Goal: Task Accomplishment & Management: Use online tool/utility

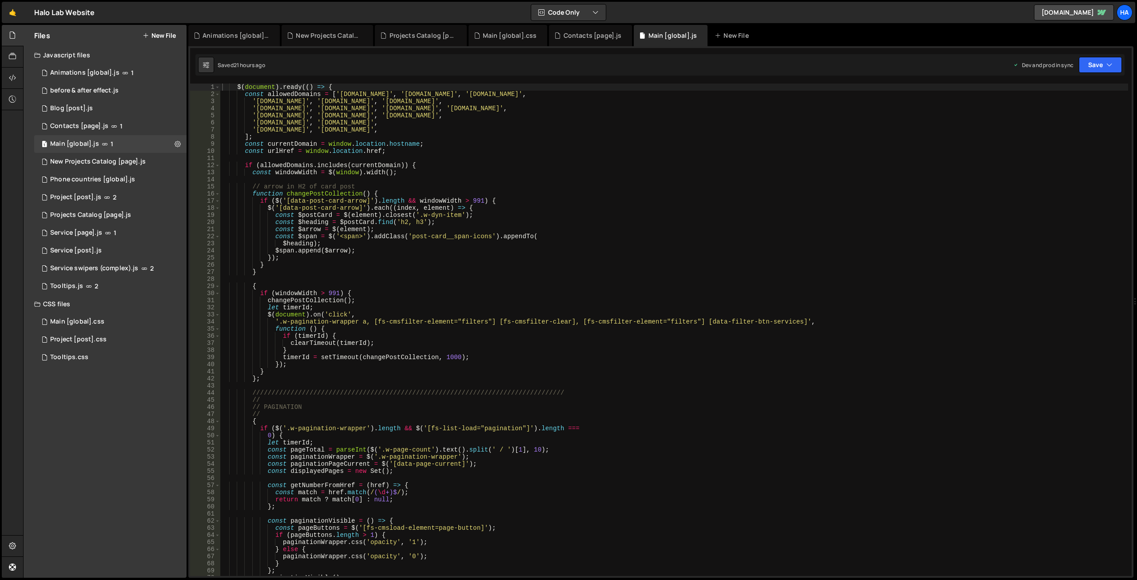
scroll to position [19552, 0]
click at [446, 130] on div "$ ( document ) . ready (( ) => { const allowedDomains = [ '[DOMAIN_NAME]' , '[D…" at bounding box center [674, 337] width 908 height 506
paste textarea "[URL][DOMAIN_NAME]"
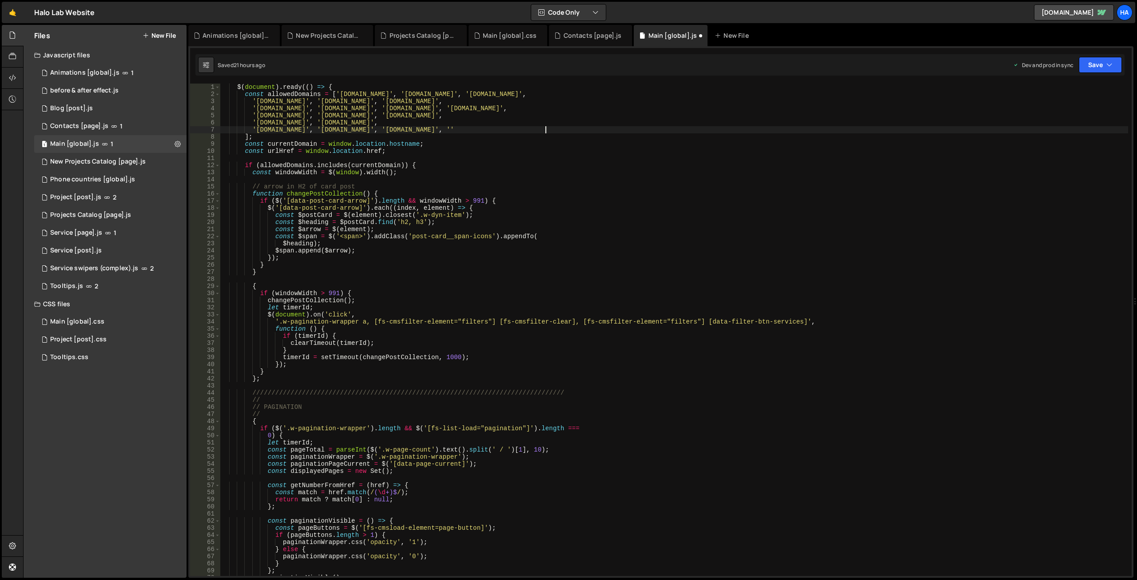
paste textarea "[DOMAIN_NAME]"
click at [560, 128] on div "$ ( document ) . ready (( ) => { const allowedDomains = [ '[DOMAIN_NAME]' , '[D…" at bounding box center [674, 337] width 908 height 506
click at [1107, 66] on icon "button" at bounding box center [1110, 64] width 6 height 9
click at [1046, 90] on div "Save to Staging S" at bounding box center [1070, 86] width 92 height 9
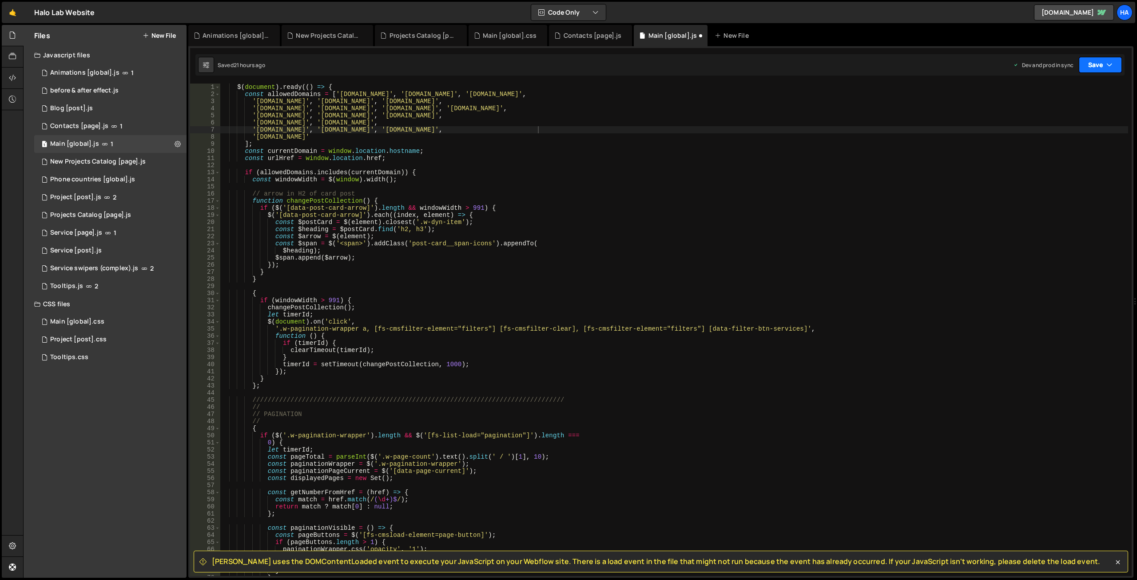
click at [1096, 62] on button "Save" at bounding box center [1100, 65] width 43 height 16
click at [1060, 121] on div "21 hours ago" at bounding box center [1056, 125] width 32 height 8
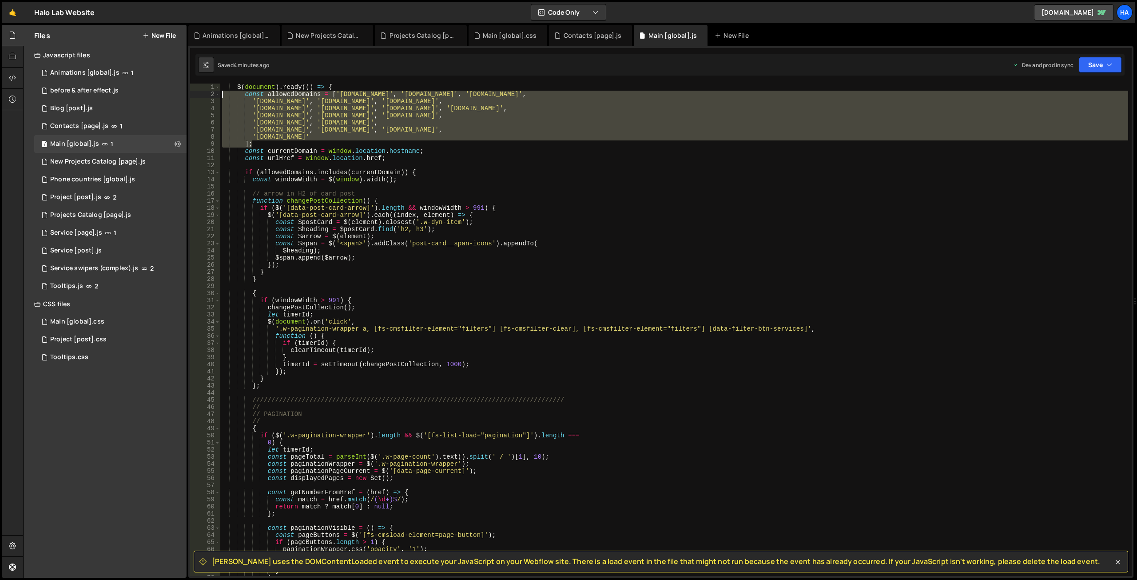
drag, startPoint x: 261, startPoint y: 143, endPoint x: 221, endPoint y: 94, distance: 63.8
click at [221, 94] on div "$ ( document ) . ready (( ) => { const allowedDomains = [ '[DOMAIN_NAME]' , '[D…" at bounding box center [674, 337] width 908 height 506
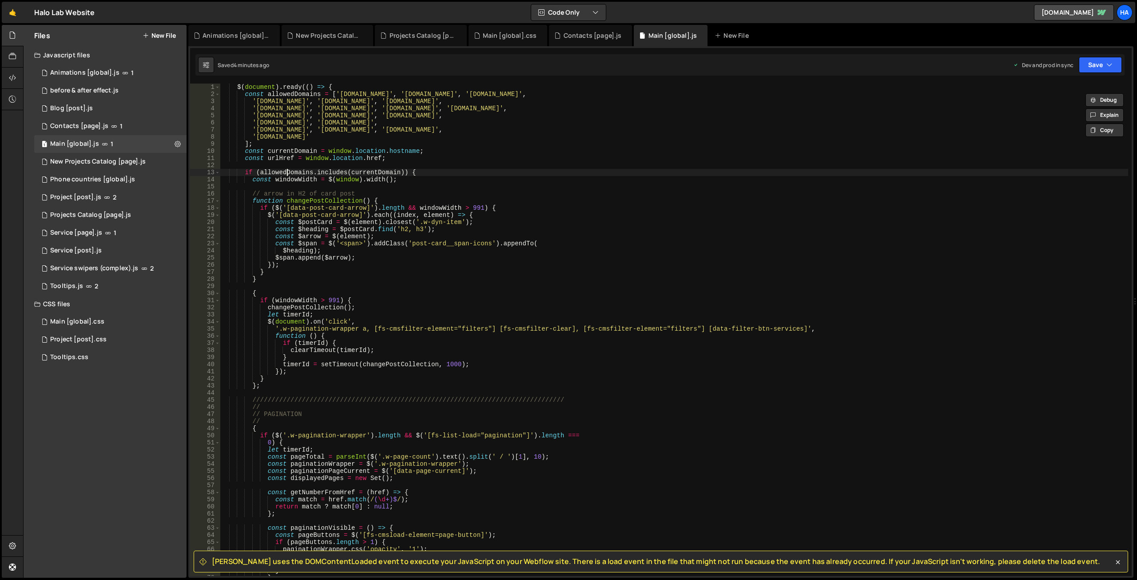
click at [286, 173] on div "$ ( document ) . ready (( ) => { const allowedDomains = [ '[DOMAIN_NAME]' , '[D…" at bounding box center [674, 337] width 908 height 506
type textarea "if (allowedDomains.includes(currentDomain)) {"
drag, startPoint x: 427, startPoint y: 173, endPoint x: 225, endPoint y: 175, distance: 201.7
click at [225, 175] on div "$ ( document ) . ready (( ) => { const allowedDomains = [ '[DOMAIN_NAME]' , '[D…" at bounding box center [674, 337] width 908 height 506
click at [293, 170] on div "$ ( document ) . ready (( ) => { const allowedDomains = [ '[DOMAIN_NAME]' , '[D…" at bounding box center [674, 330] width 908 height 492
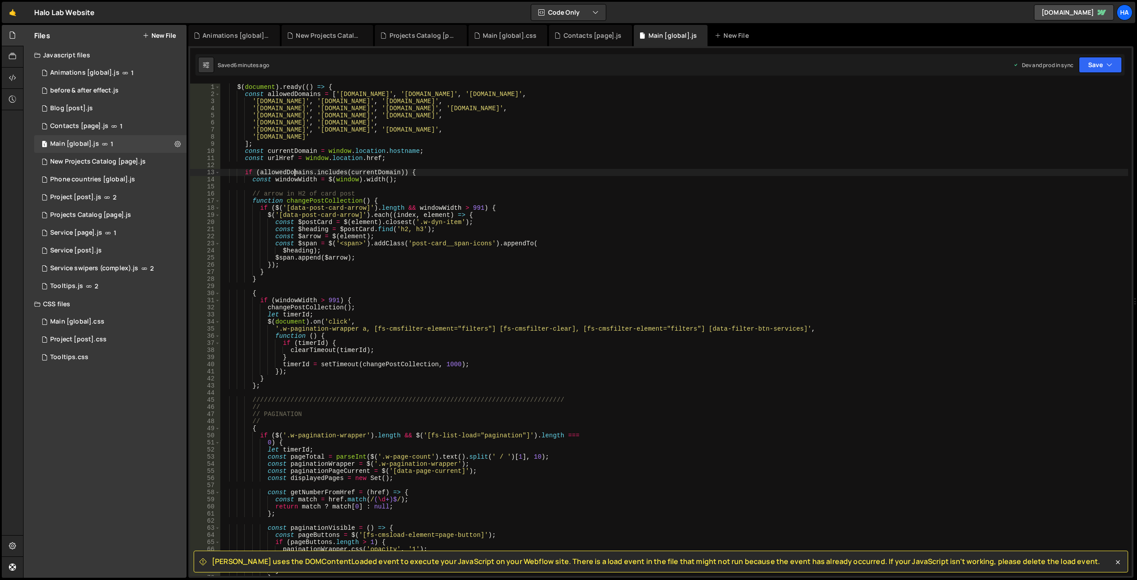
click at [299, 165] on div "$ ( document ) . ready (( ) => { const allowedDomains = [ '[DOMAIN_NAME]' , '[D…" at bounding box center [674, 337] width 908 height 506
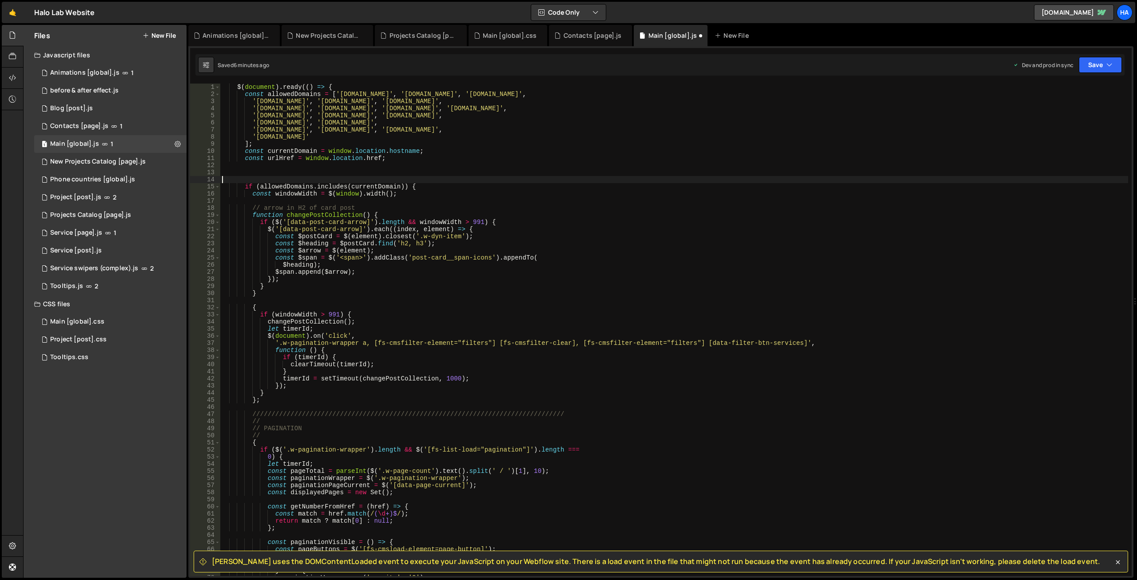
paste textarea
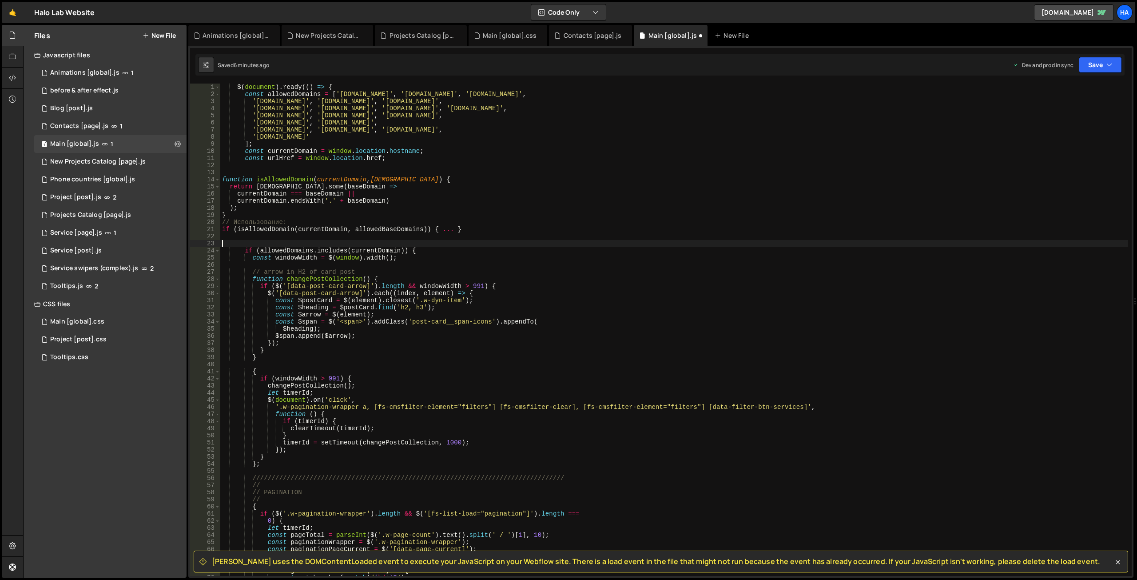
click at [427, 182] on div "$ ( document ) . ready (( ) => { const allowedDomains = [ '[DOMAIN_NAME]' , '[D…" at bounding box center [674, 337] width 908 height 506
click at [298, 179] on div "$ ( document ) . ready (( ) => { const allowedDomains = [ '[DOMAIN_NAME]' , '[D…" at bounding box center [674, 337] width 908 height 506
drag, startPoint x: 470, startPoint y: 228, endPoint x: 442, endPoint y: 228, distance: 28.0
click at [442, 228] on div "$ ( document ) . ready (( ) => { const allowedDomains = [ '[DOMAIN_NAME]' , '[D…" at bounding box center [674, 337] width 908 height 506
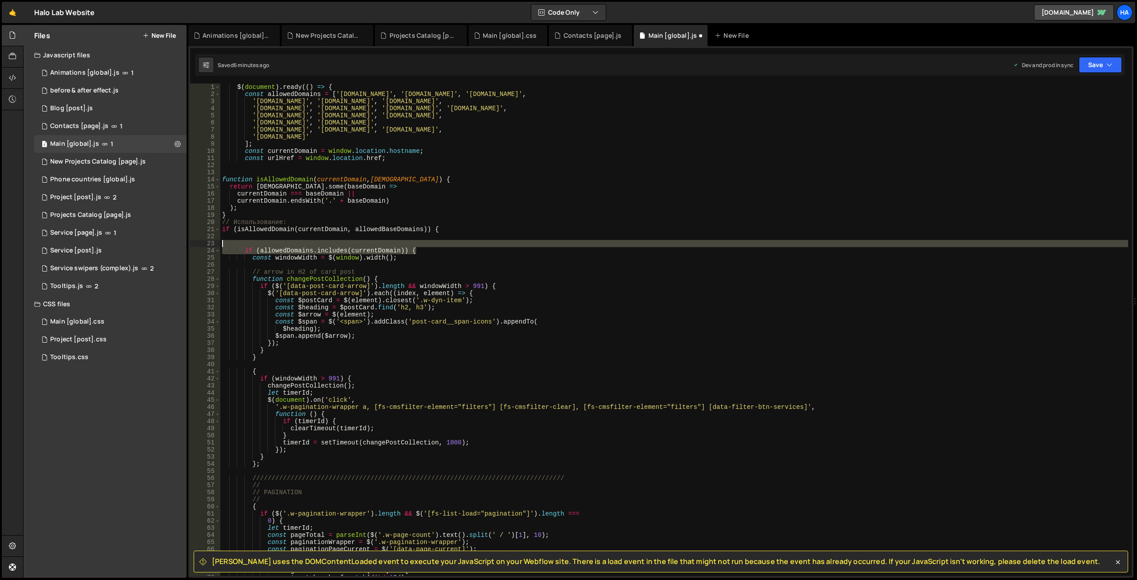
drag, startPoint x: 423, startPoint y: 249, endPoint x: 233, endPoint y: 246, distance: 190.2
click at [233, 246] on div "$ ( document ) . ready (( ) => { const allowedDomains = [ '[DOMAIN_NAME]' , '[D…" at bounding box center [674, 337] width 908 height 506
type textarea "if (allowedDomains.includes(currentDomain)) {"
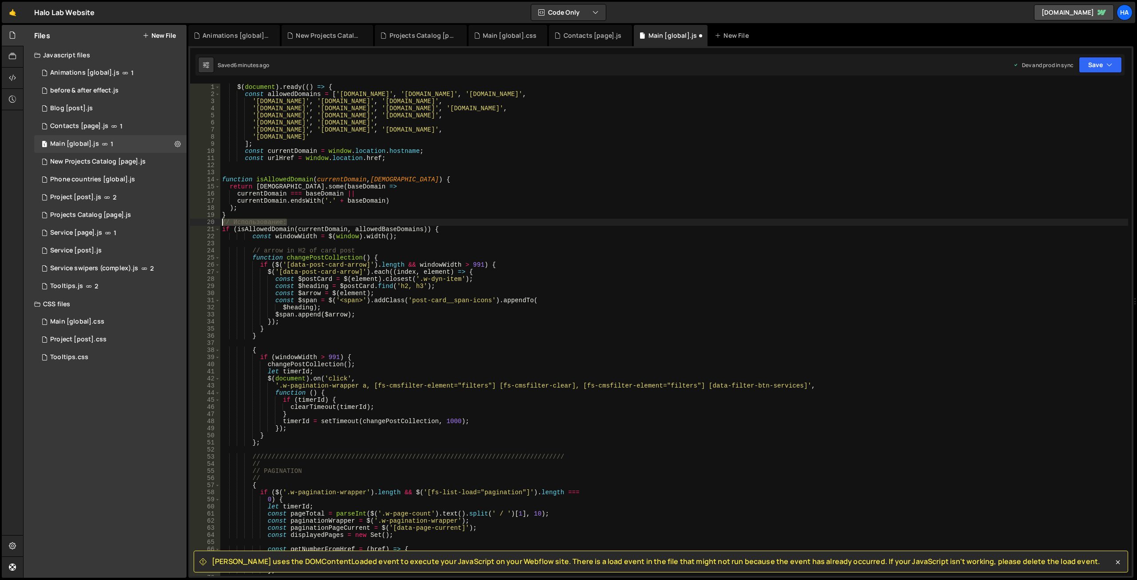
drag, startPoint x: 298, startPoint y: 220, endPoint x: 221, endPoint y: 220, distance: 76.9
click at [221, 220] on div "$ ( document ) . ready (( ) => { const allowedDomains = [ '[DOMAIN_NAME]' , '[D…" at bounding box center [674, 337] width 908 height 506
type textarea "// Использование:"
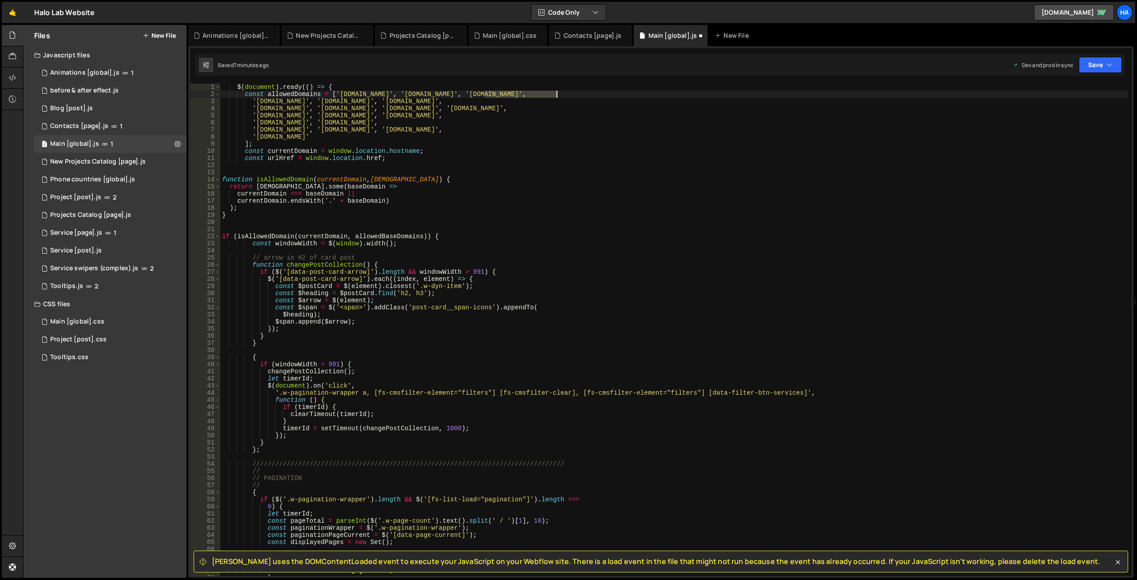
drag, startPoint x: 484, startPoint y: 93, endPoint x: 557, endPoint y: 93, distance: 72.4
click at [557, 93] on div "$ ( document ) . ready (( ) => { const allowedDomains = [ '[DOMAIN_NAME]' , '[D…" at bounding box center [674, 337] width 908 height 506
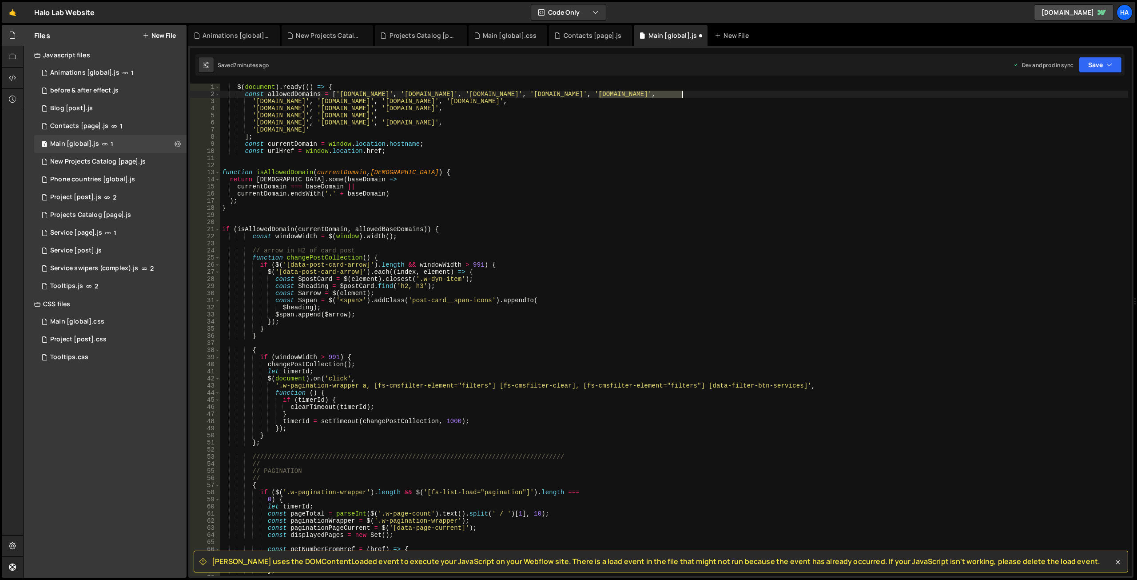
drag, startPoint x: 598, startPoint y: 94, endPoint x: 683, endPoint y: 96, distance: 84.9
click at [683, 96] on div "$ ( document ) . ready (( ) => { const allowedDomains = [ '[DOMAIN_NAME]' , '[D…" at bounding box center [674, 337] width 908 height 506
click at [699, 96] on div "$ ( document ) . ready (( ) => { const allowedDomains = [ '[DOMAIN_NAME]' , '[D…" at bounding box center [674, 337] width 908 height 506
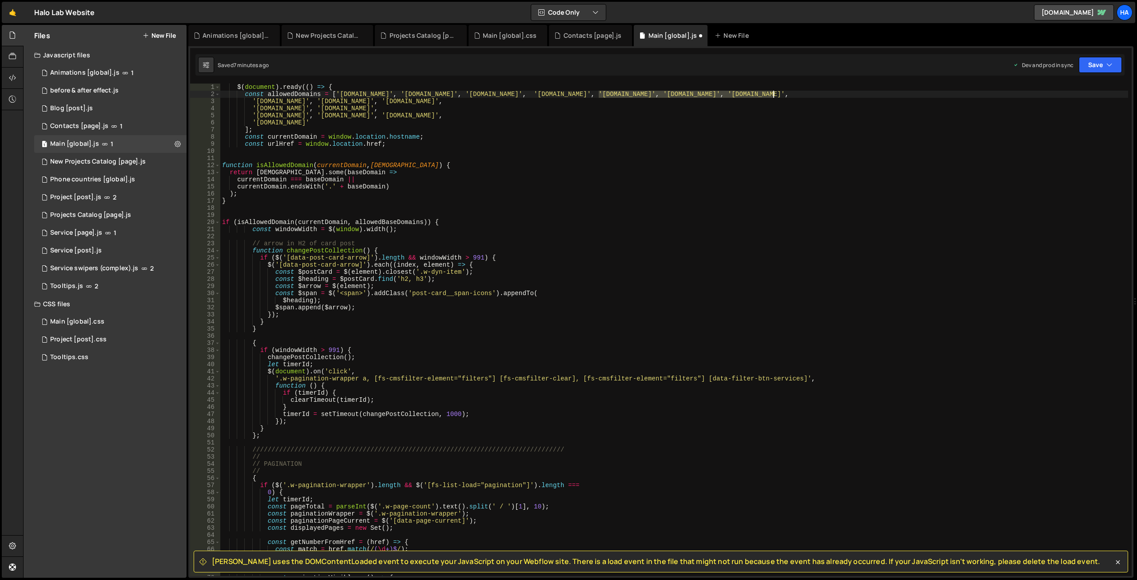
click at [773, 94] on div "$ ( document ) . ready (( ) => { const allowedDomains = [ '[DOMAIN_NAME]' , '[D…" at bounding box center [674, 337] width 908 height 506
drag, startPoint x: 658, startPoint y: 93, endPoint x: 733, endPoint y: 91, distance: 76.0
click at [733, 91] on div "$ ( document ) . ready (( ) => { const allowedDomains = [ '[DOMAIN_NAME]' , '[D…" at bounding box center [674, 337] width 908 height 506
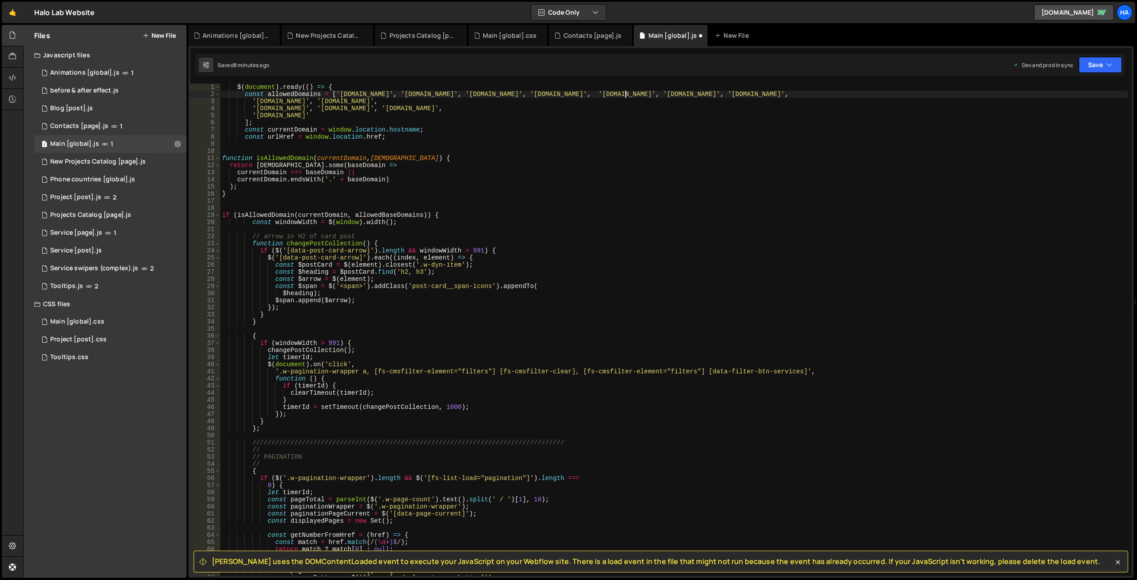
click at [626, 95] on div "$ ( document ) . ready (( ) => { const allowedDomains = [ '[DOMAIN_NAME]' , '[D…" at bounding box center [674, 337] width 908 height 506
click at [691, 97] on div "$ ( document ) . ready (( ) => { const allowedDomains = [ '[DOMAIN_NAME]' , '[D…" at bounding box center [674, 337] width 908 height 506
drag, startPoint x: 661, startPoint y: 94, endPoint x: 827, endPoint y: 96, distance: 166.6
click at [827, 96] on div "$ ( document ) . ready (( ) => { const allowedDomains = [ '[DOMAIN_NAME]' , '[D…" at bounding box center [674, 337] width 908 height 506
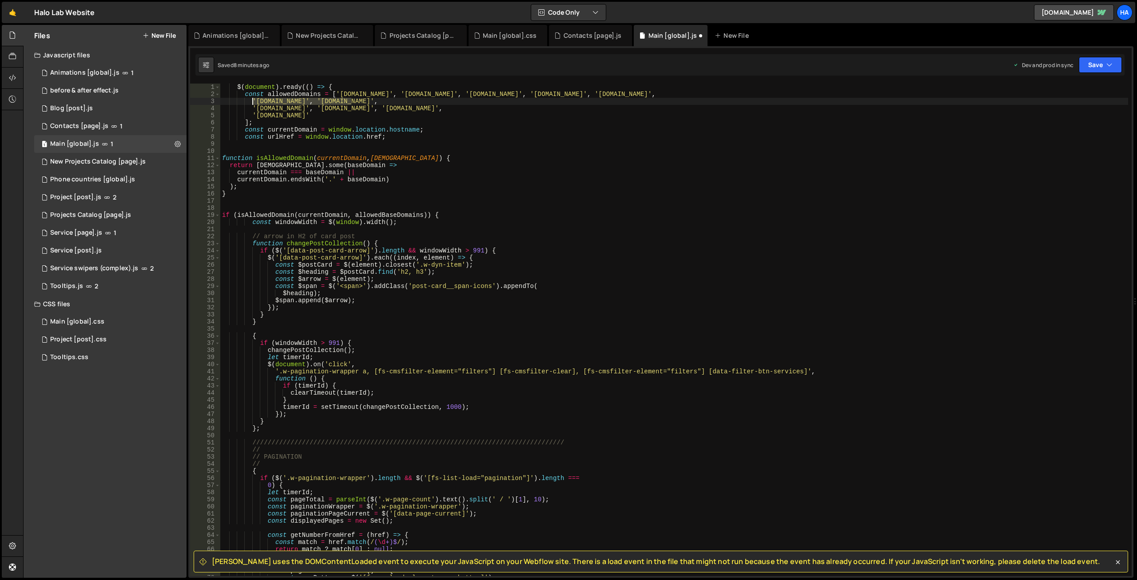
drag, startPoint x: 351, startPoint y: 102, endPoint x: 253, endPoint y: 100, distance: 97.3
click at [253, 100] on div "$ ( document ) . ready (( ) => { const allowedDomains = [ '[DOMAIN_NAME]' , '[D…" at bounding box center [674, 337] width 908 height 506
click at [748, 93] on div "$ ( document ) . ready (( ) => { const allowedDomains = [ '[DOMAIN_NAME]' , '[D…" at bounding box center [674, 337] width 908 height 506
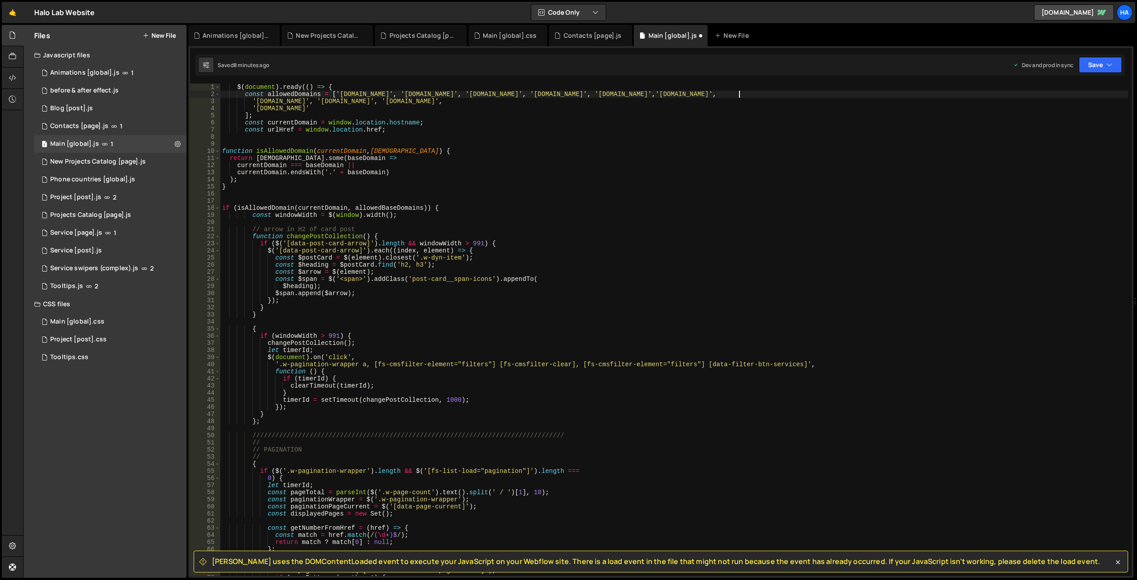
scroll to position [0, 36]
click at [875, 93] on div "$ ( document ) . ready (( ) => { const allowedDomains = [ '[DOMAIN_NAME]' , '[D…" at bounding box center [674, 337] width 908 height 506
drag, startPoint x: 877, startPoint y: 95, endPoint x: 744, endPoint y: 93, distance: 133.7
click at [744, 93] on div "$ ( document ) . ready (( ) => { const allowedDomains = [ '[DOMAIN_NAME]' , '[D…" at bounding box center [674, 337] width 908 height 506
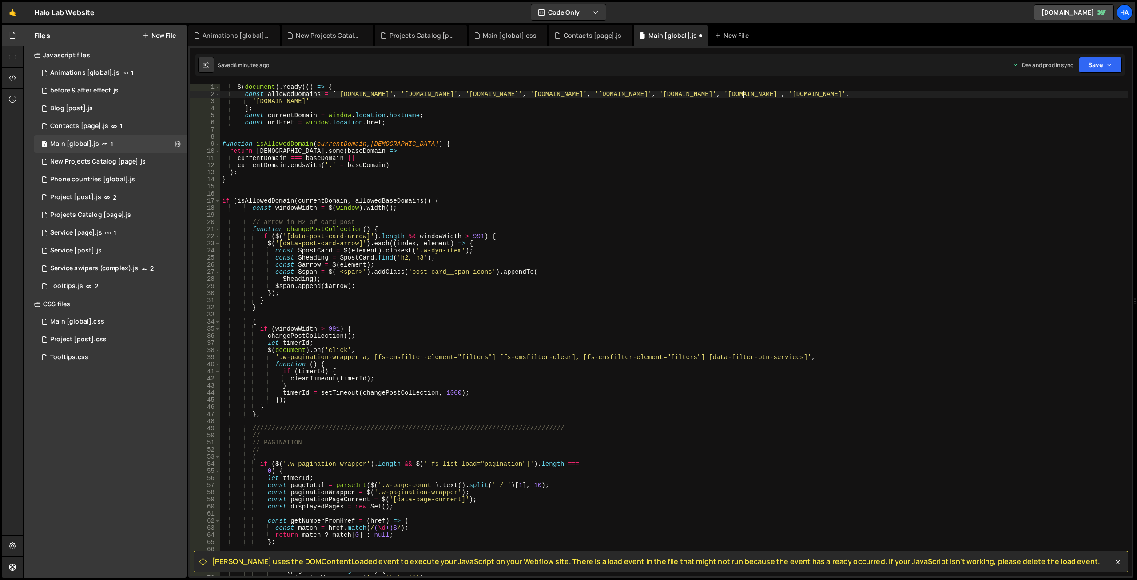
click at [942, 95] on div "$ ( document ) . ready (( ) => { const allowedDomains = [ '[DOMAIN_NAME]' , '[D…" at bounding box center [674, 337] width 908 height 506
click at [867, 96] on div "$ ( document ) . ready (( ) => { const allowedDomains = [ '[DOMAIN_NAME]' , '[D…" at bounding box center [674, 330] width 908 height 492
drag, startPoint x: 856, startPoint y: 95, endPoint x: 943, endPoint y: 96, distance: 87.1
click at [943, 96] on div "$ ( document ) . ready (( ) => { const allowedDomains = [ '[DOMAIN_NAME]' , '[D…" at bounding box center [674, 337] width 908 height 506
click at [862, 96] on div "$ ( document ) . ready (( ) => { const allowedDomains = [ '[DOMAIN_NAME]' , '[D…" at bounding box center [674, 337] width 908 height 506
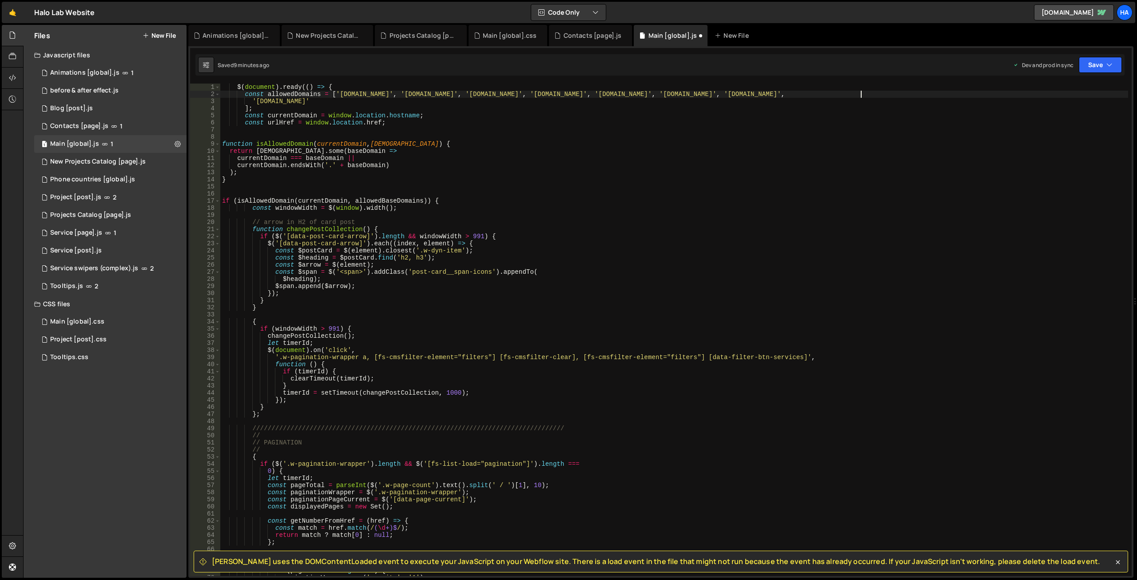
click at [929, 93] on div "$ ( document ) . ready (( ) => { const allowedDomains = [ '[DOMAIN_NAME]' , '[D…" at bounding box center [674, 337] width 908 height 506
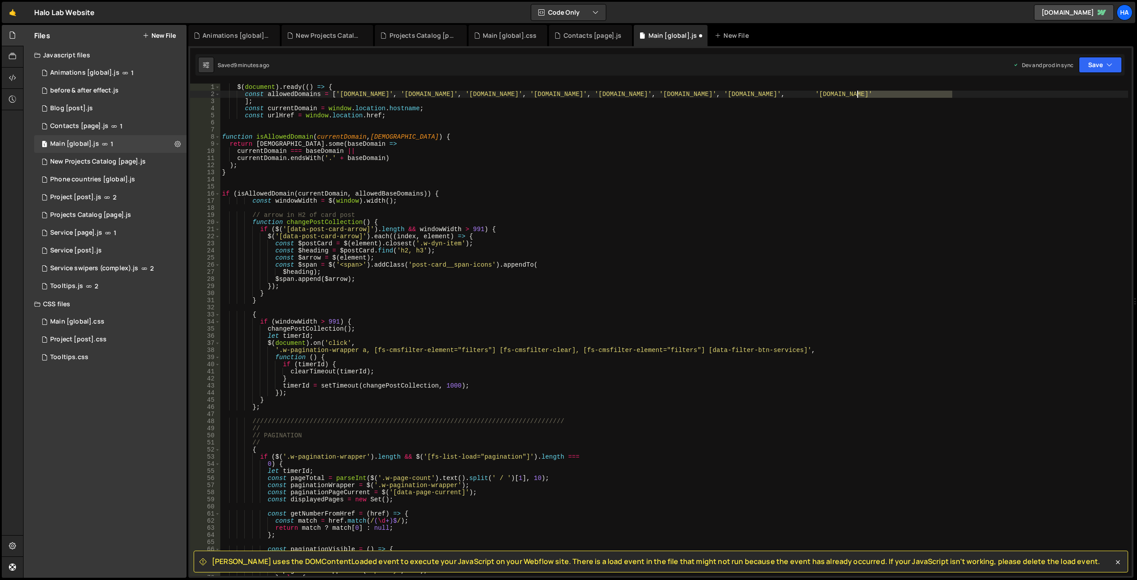
drag, startPoint x: 953, startPoint y: 93, endPoint x: 859, endPoint y: 95, distance: 94.2
click at [859, 95] on div "$ ( document ) . ready (( ) => { const allowedDomains = [ '[DOMAIN_NAME]' , '[D…" at bounding box center [674, 337] width 908 height 506
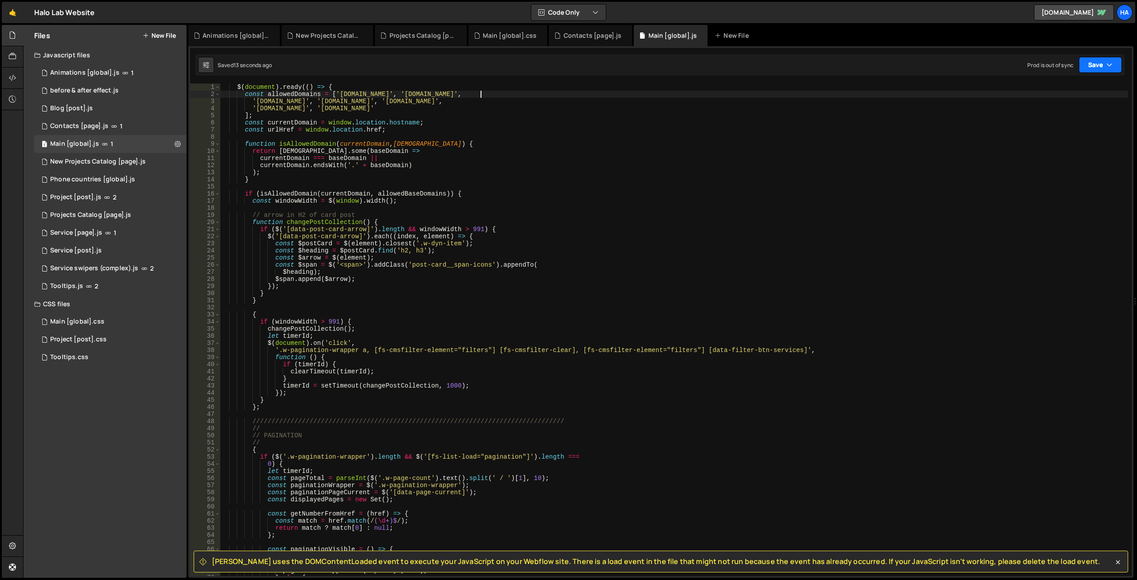
click at [1103, 67] on button "Save" at bounding box center [1100, 65] width 43 height 16
click at [1070, 124] on div "9 minutes ago" at bounding box center [1057, 125] width 35 height 8
click at [490, 125] on div "$ ( document ) . ready (( ) => { const allowedDomains = [ '[DOMAIN_NAME]' , '[D…" at bounding box center [674, 337] width 908 height 506
click at [474, 176] on div "$ ( document ) . ready (( ) => { const allowedDomains = [ '[DOMAIN_NAME]' , '[D…" at bounding box center [674, 337] width 908 height 506
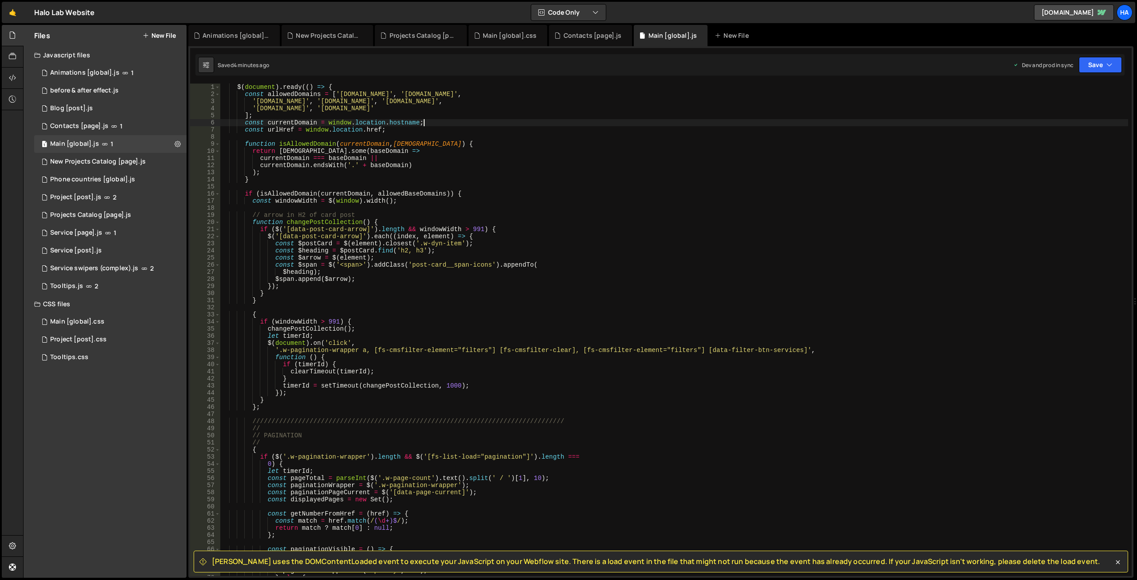
type textarea "}"
click at [466, 177] on div "$ ( document ) . ready (( ) => { const allowedDomains = [ '[DOMAIN_NAME]' , '[D…" at bounding box center [674, 337] width 908 height 506
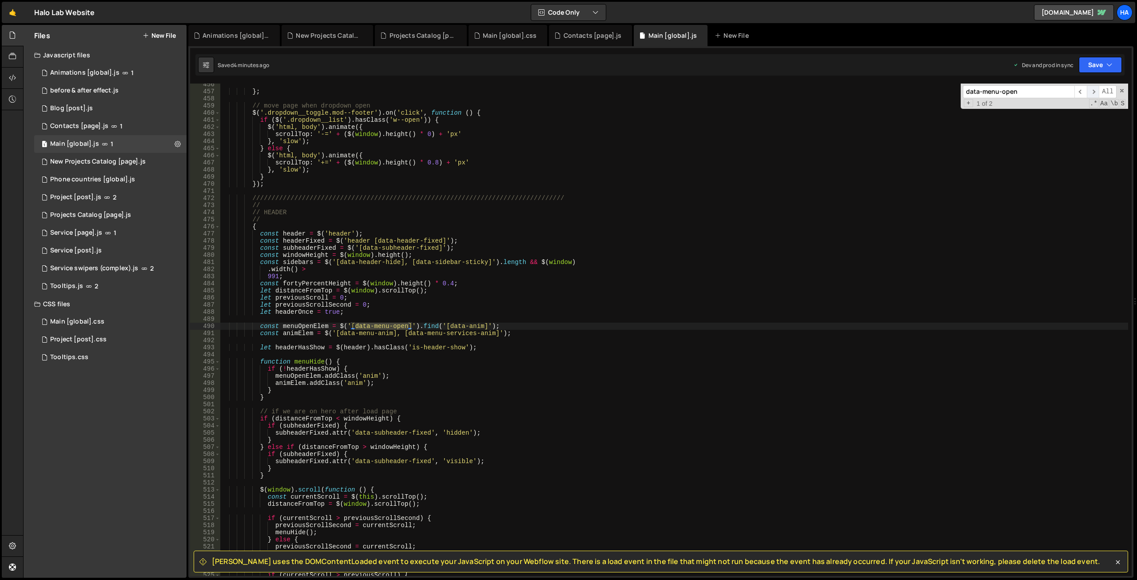
type input "data-menu-open"
click at [1095, 91] on span "​" at bounding box center [1093, 91] width 12 height 13
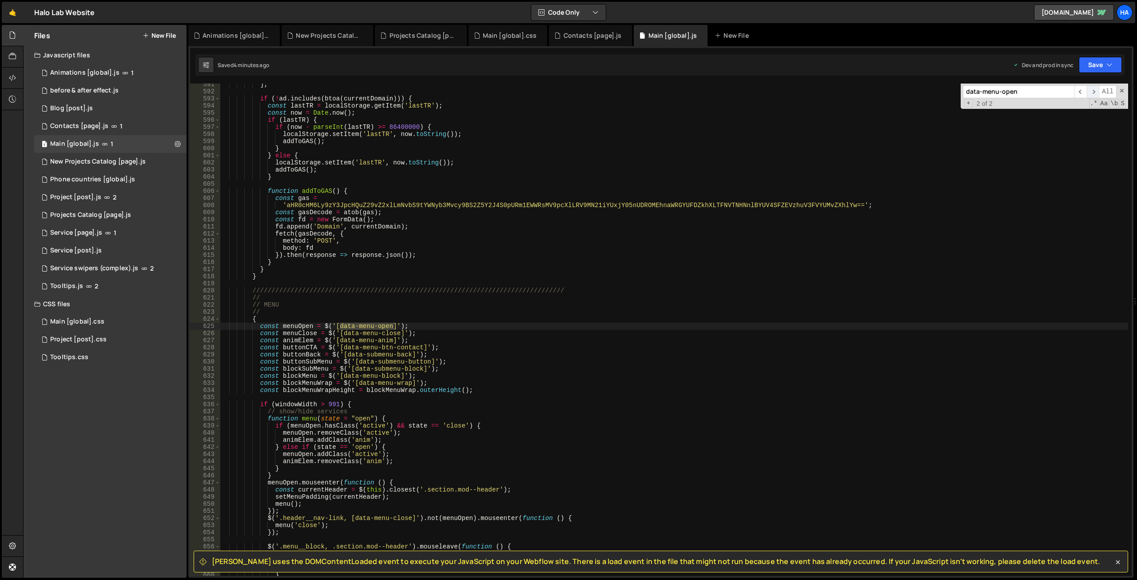
scroll to position [3613, 0]
type textarea "const menuOpen = $('[data-menu-open]');"
click at [299, 327] on div "] ; if ( ! ad . includes ( btoa ( currentDomain ))) { const lastTR = localStora…" at bounding box center [674, 334] width 908 height 506
type input "menuOpen"
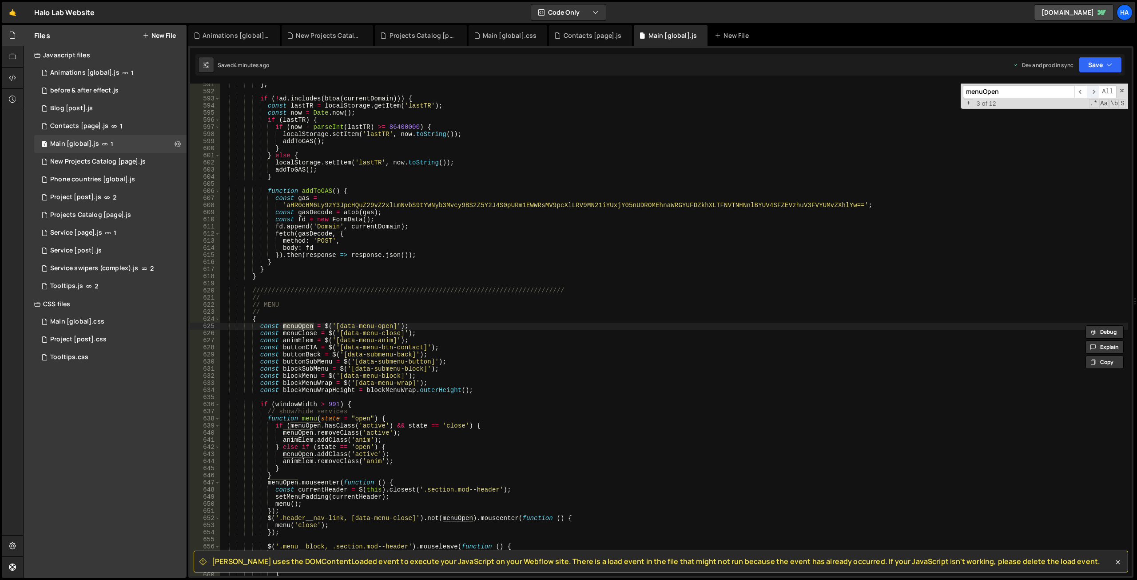
click at [1094, 88] on span "​" at bounding box center [1093, 91] width 12 height 13
type textarea "const gas ="
click at [465, 196] on div "] ; if ( ! ad . includes ( btoa ( currentDomain ))) { const lastTR = localStora…" at bounding box center [674, 334] width 908 height 506
paste input "allowedBaseDomains"
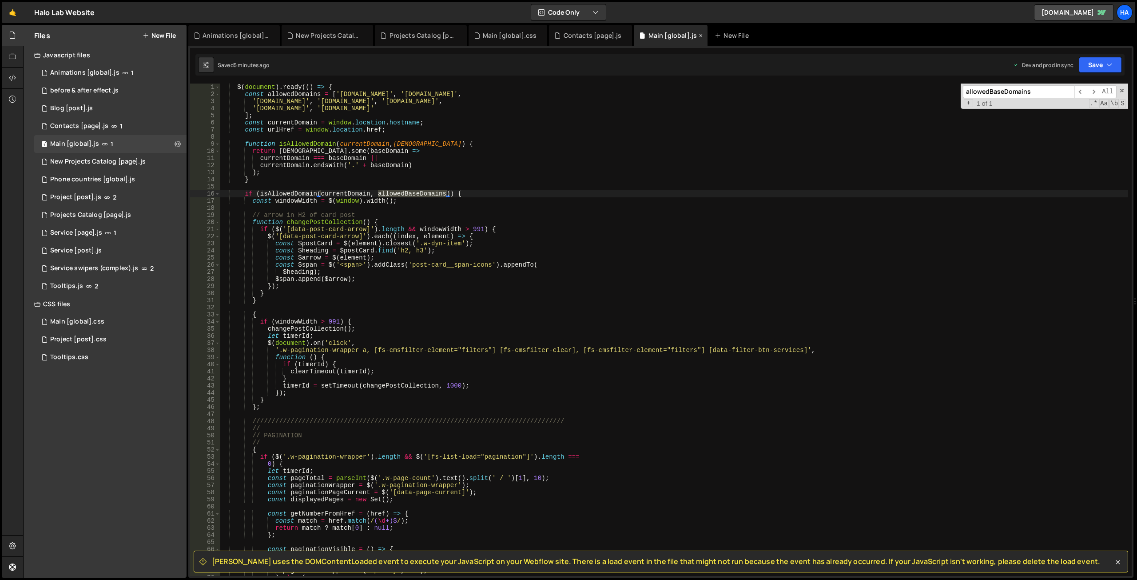
type input "allowedBaseDomains"
click at [664, 36] on div "Main [global].js" at bounding box center [673, 35] width 49 height 9
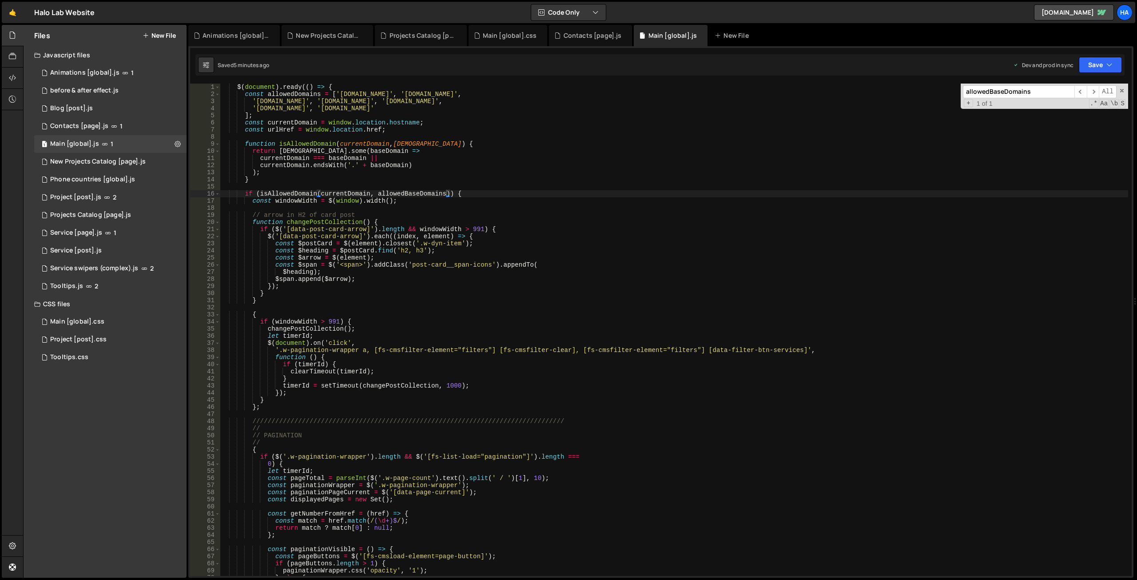
scroll to position [19552, 0]
click at [409, 194] on div "$ ( document ) . ready (( ) => { const allowedDomains = [ '[DOMAIN_NAME]' , '[D…" at bounding box center [674, 337] width 908 height 506
click at [303, 93] on div "$ ( document ) . ready (( ) => { const allowedDomains = [ '[DOMAIN_NAME]' , '[D…" at bounding box center [674, 337] width 908 height 506
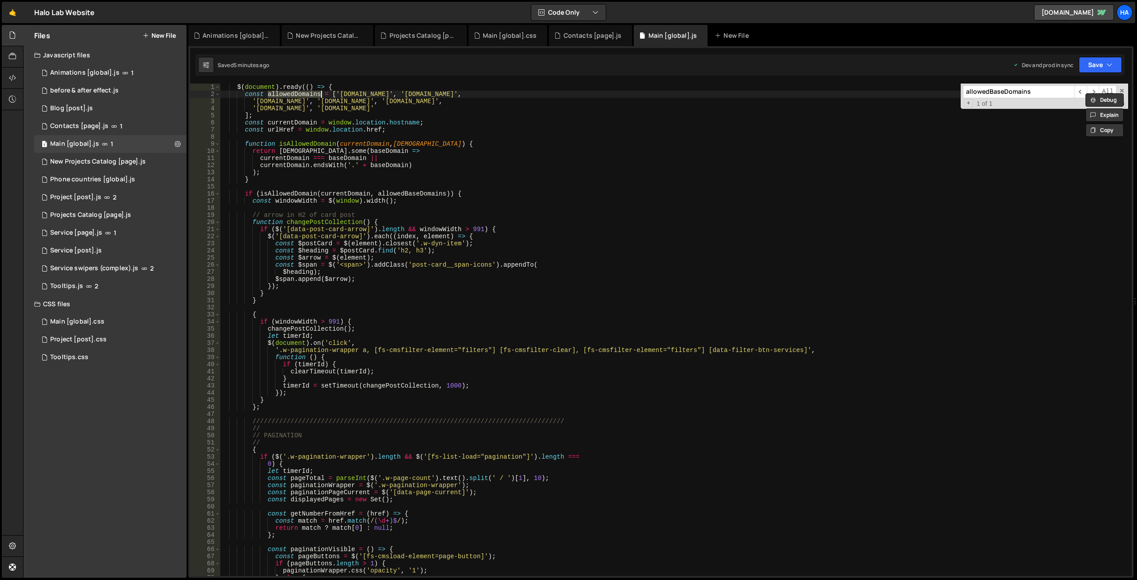
click at [419, 193] on div "$ ( document ) . ready (( ) => { const allowedDomains = [ '[DOMAIN_NAME]' , '[D…" at bounding box center [674, 337] width 908 height 506
click at [294, 94] on div "$ ( document ) . ready (( ) => { const allowedDomains = [ '[DOMAIN_NAME]' , '[D…" at bounding box center [674, 337] width 908 height 506
click at [410, 190] on div "$ ( document ) . ready (( ) => { const allowedDomains = [ '[DOMAIN_NAME]' , '[D…" at bounding box center [674, 337] width 908 height 506
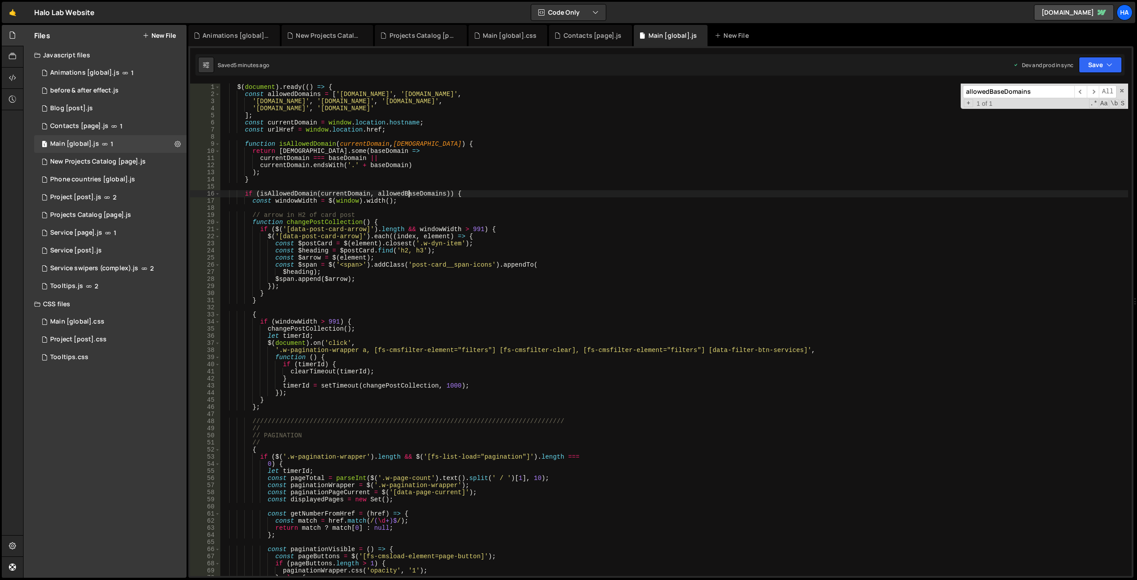
click at [410, 190] on div "$ ( document ) . ready (( ) => { const allowedDomains = [ '[DOMAIN_NAME]' , '[D…" at bounding box center [674, 337] width 908 height 506
paste textarea
click at [409, 193] on div "$ ( document ) . ready (( ) => { const allowedDomains = [ '[DOMAIN_NAME]' , '[D…" at bounding box center [674, 330] width 908 height 492
click at [409, 193] on div "$ ( document ) . ready (( ) => { const allowedDomains = [ '[DOMAIN_NAME]' , '[D…" at bounding box center [674, 337] width 908 height 506
click at [1027, 92] on input "allowedBaseDomains" at bounding box center [1019, 91] width 112 height 13
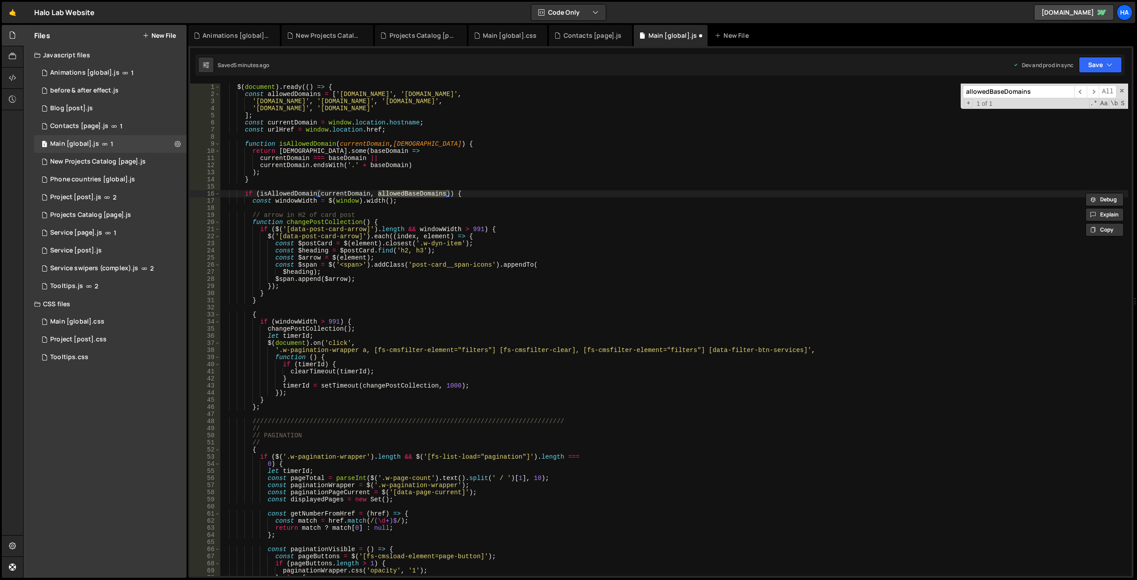
click at [291, 93] on div "$ ( document ) . ready (( ) => { const allowedDomains = [ '[DOMAIN_NAME]' , '[D…" at bounding box center [674, 337] width 908 height 506
click at [412, 194] on div "$ ( document ) . ready (( ) => { const allowedDomains = [ '[DOMAIN_NAME]' , '[D…" at bounding box center [674, 337] width 908 height 506
paste textarea
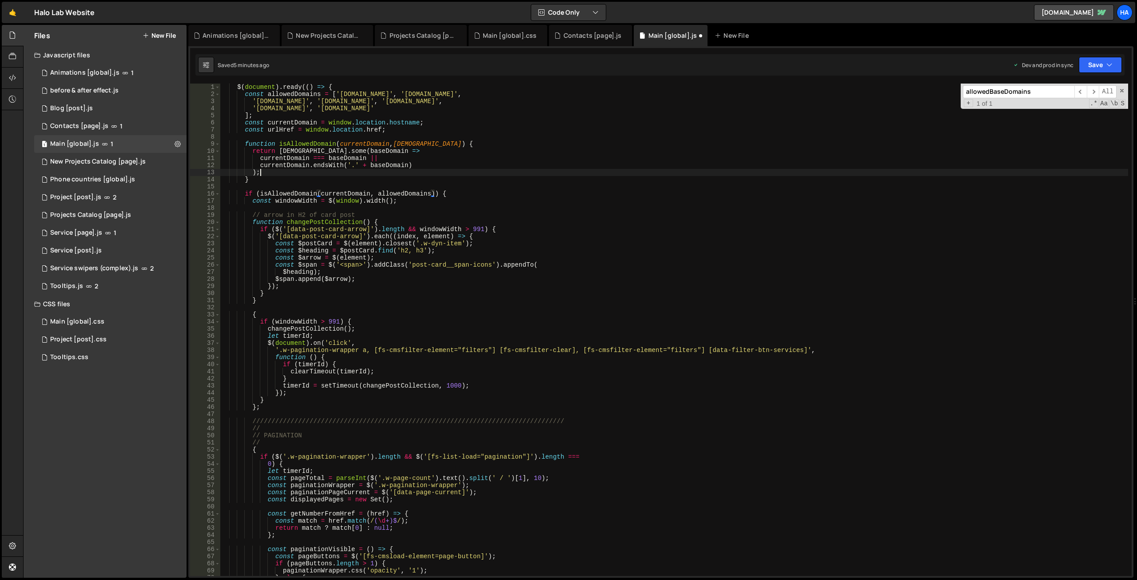
click at [440, 170] on div "$ ( document ) . ready (( ) => { const allowedDomains = [ '[DOMAIN_NAME]' , '[D…" at bounding box center [674, 337] width 908 height 506
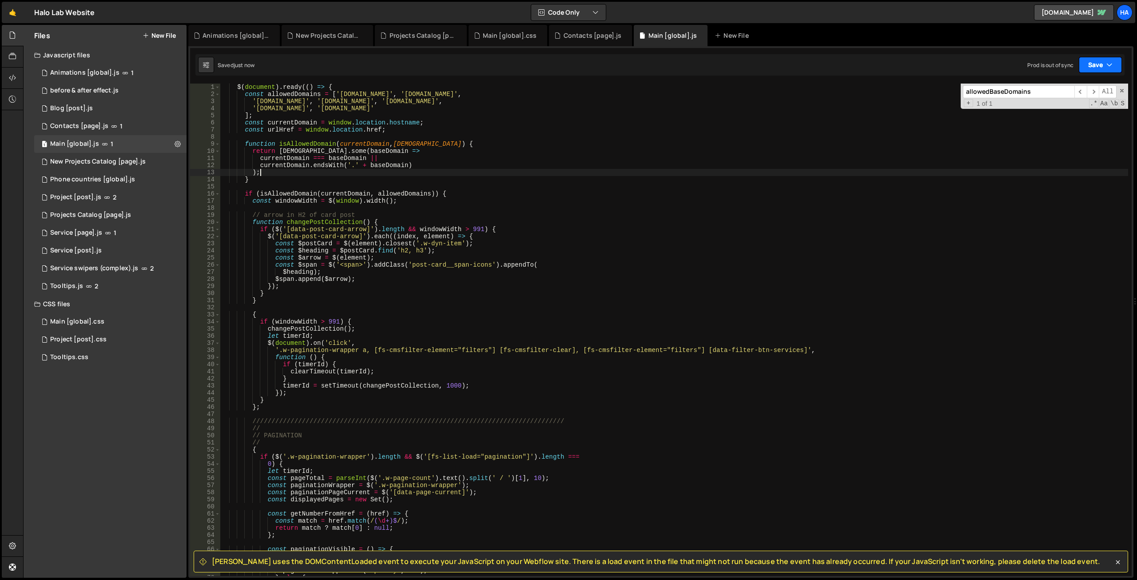
click at [1118, 58] on button "Save" at bounding box center [1100, 65] width 43 height 16
click at [1073, 117] on div "Save to Production S" at bounding box center [1070, 115] width 92 height 9
click at [434, 191] on div "$ ( document ) . ready (( ) => { const allowedDomains = [ '[DOMAIN_NAME]' , '[D…" at bounding box center [674, 337] width 908 height 506
click at [448, 194] on div "$ ( document ) . ready (( ) => { const allowedDomains = [ '[DOMAIN_NAME]' , '[D…" at bounding box center [674, 337] width 908 height 506
click at [362, 192] on div "$ ( document ) . ready (( ) => { const allowedDomains = [ '[DOMAIN_NAME]' , '[D…" at bounding box center [674, 337] width 908 height 506
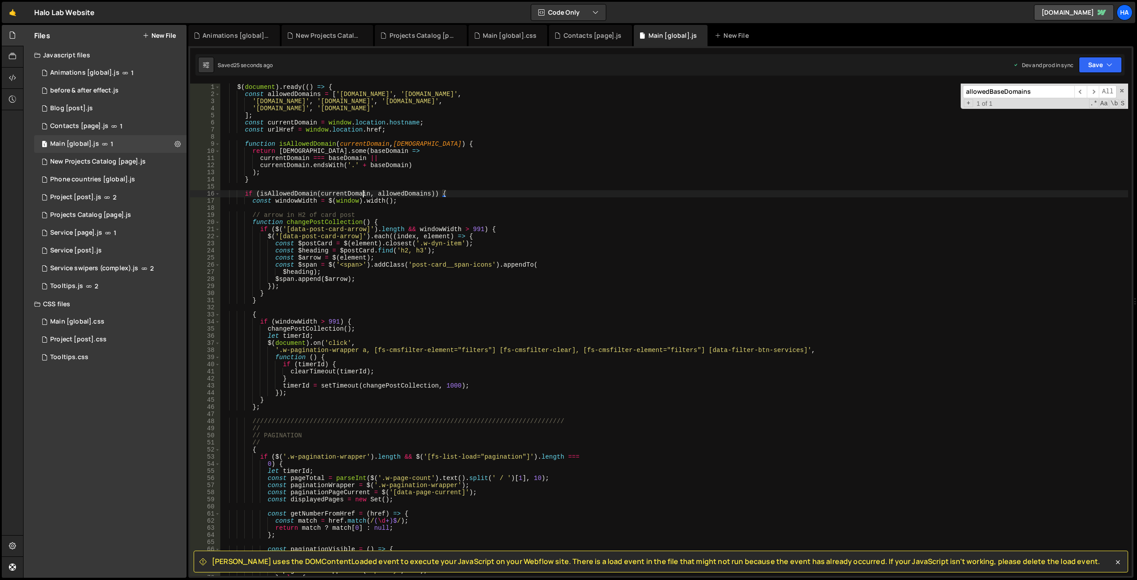
click at [362, 192] on div "$ ( document ) . ready (( ) => { const allowedDomains = [ '[DOMAIN_NAME]' , '[D…" at bounding box center [674, 337] width 908 height 506
click at [398, 194] on div "$ ( document ) . ready (( ) => { const allowedDomains = [ '[DOMAIN_NAME]' , '[D…" at bounding box center [674, 337] width 908 height 506
click at [444, 192] on div "$ ( document ) . ready (( ) => { const allowedDomains = [ '[DOMAIN_NAME]' , '[D…" at bounding box center [674, 337] width 908 height 506
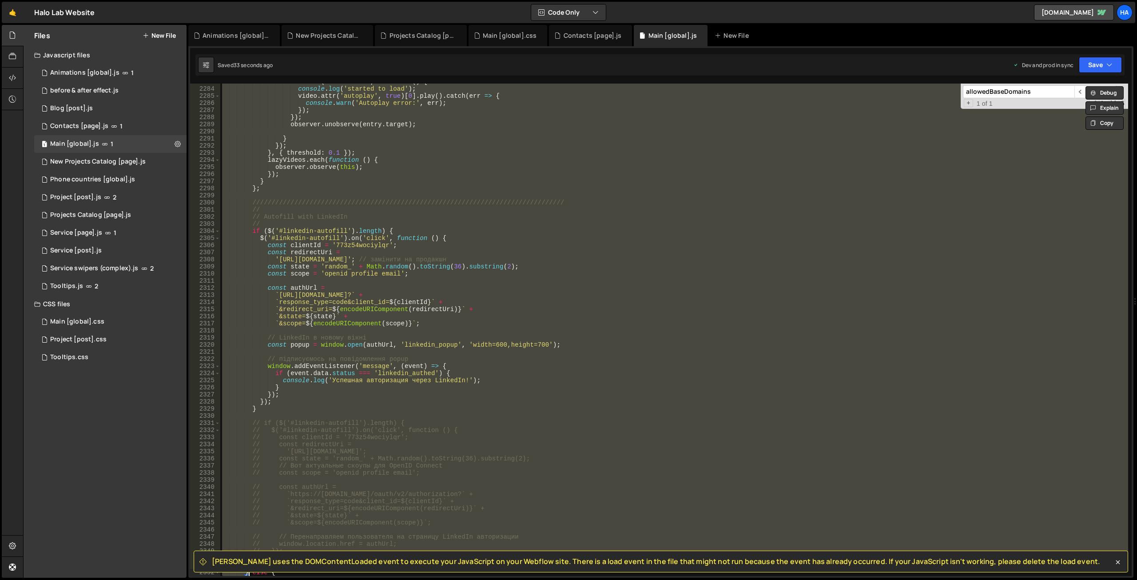
scroll to position [14066, 0]
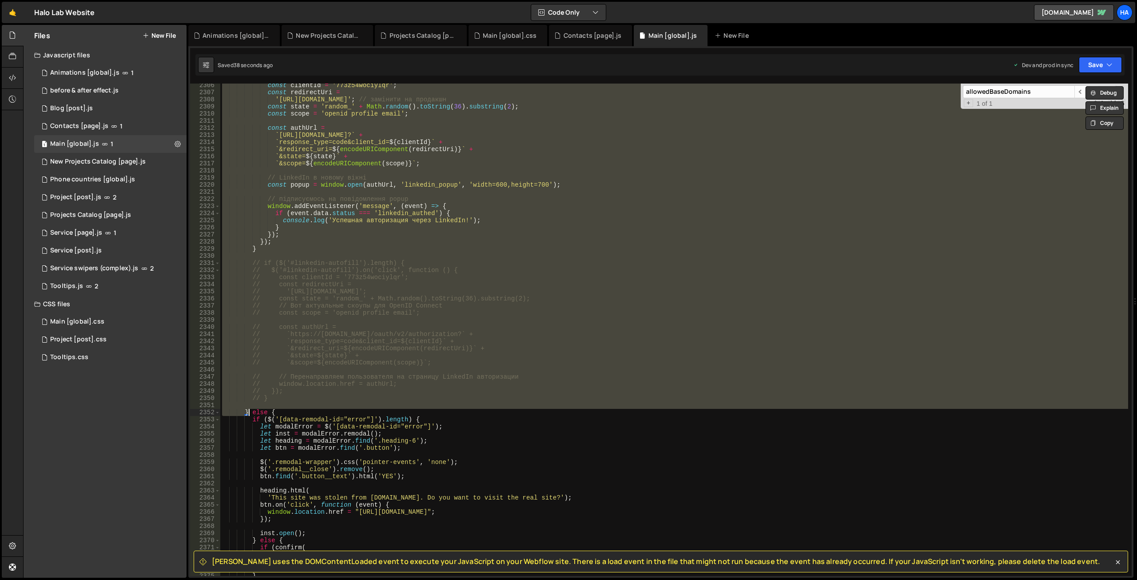
click at [1048, 309] on div "const clientId = '773z54wociylqr' ; const redirectUri = '[URL][DOMAIN_NAME]' ; …" at bounding box center [674, 330] width 908 height 492
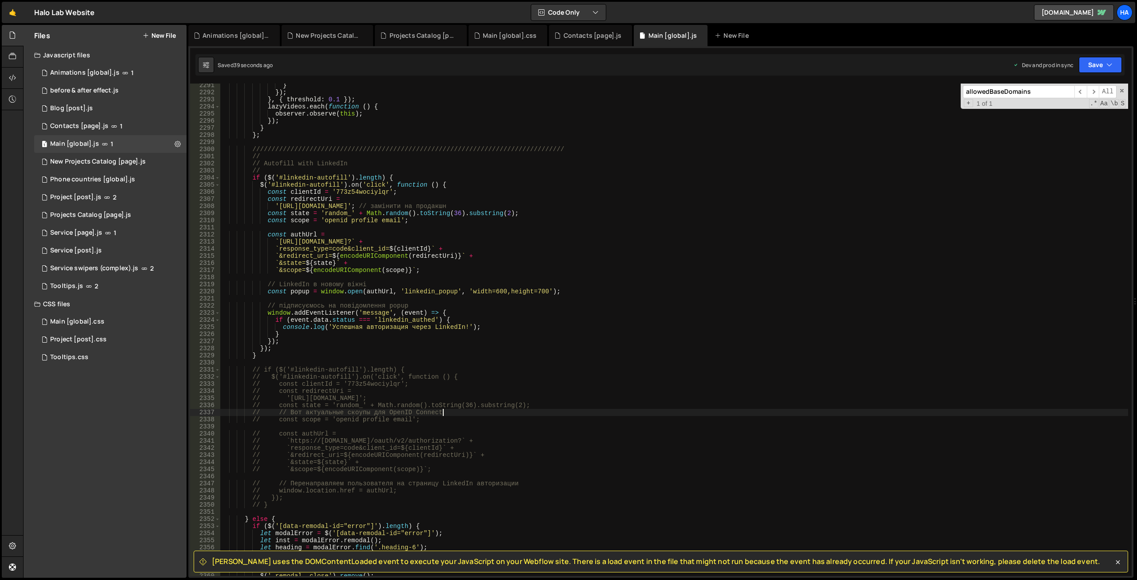
scroll to position [13946, 0]
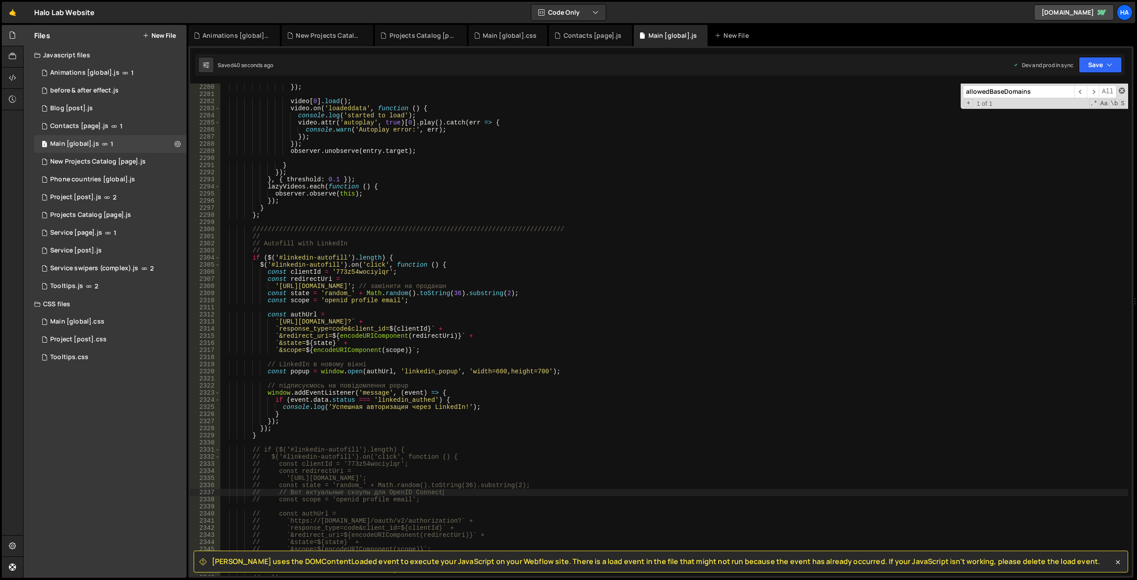
click at [1120, 91] on span at bounding box center [1122, 91] width 6 height 6
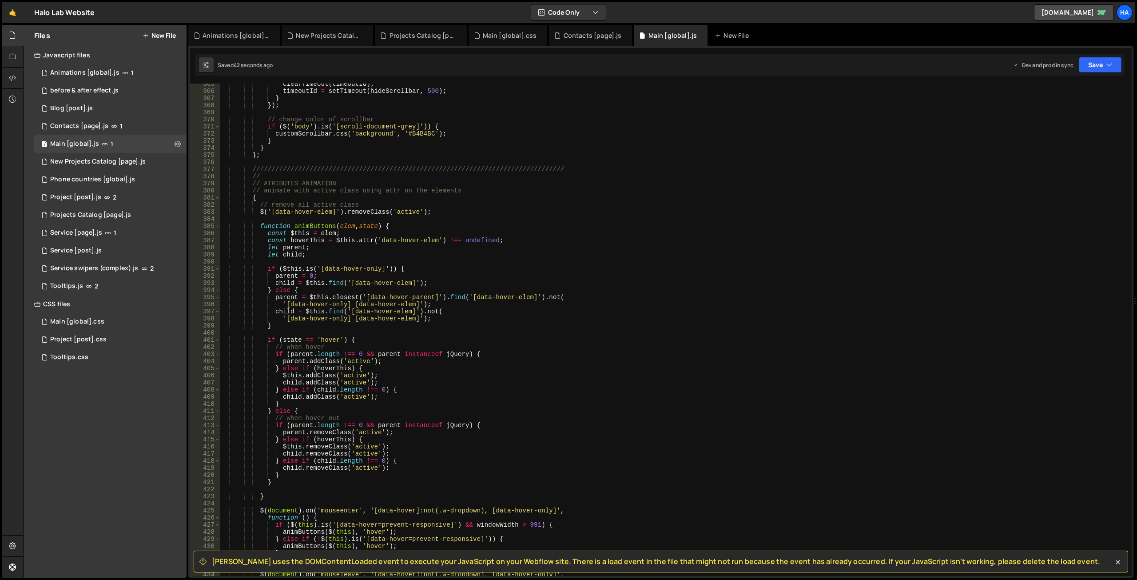
scroll to position [0, 0]
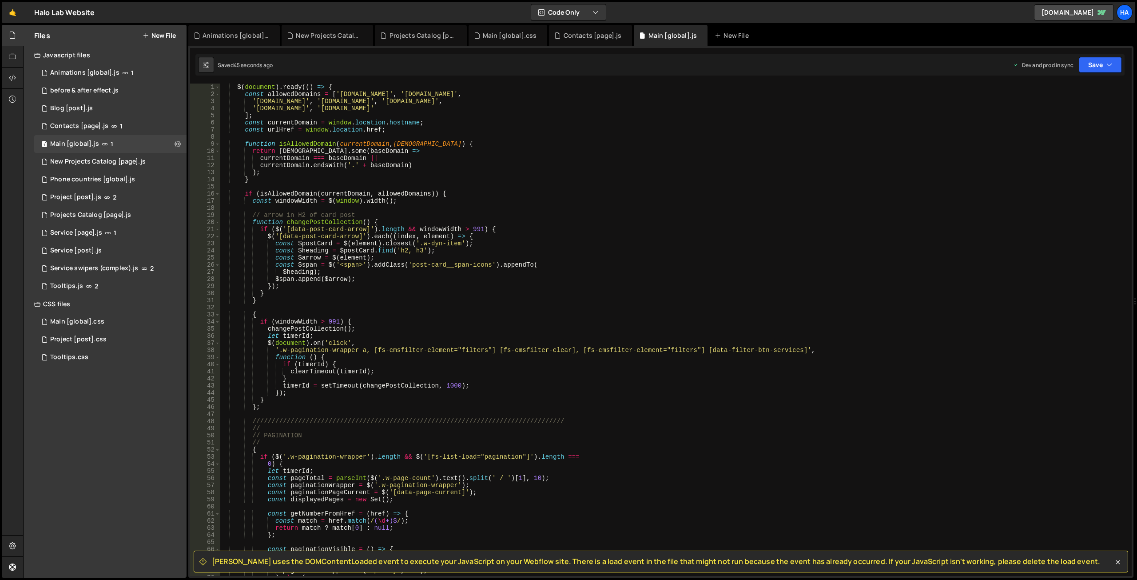
click at [300, 142] on div "$ ( document ) . ready (( ) => { const allowedDomains = [ '[DOMAIN_NAME]' , '[D…" at bounding box center [674, 337] width 908 height 506
click at [292, 194] on div "$ ( document ) . ready (( ) => { const allowedDomains = [ '[DOMAIN_NAME]' , '[D…" at bounding box center [674, 337] width 908 height 506
click at [308, 150] on div "$ ( document ) . ready (( ) => { const allowedDomains = [ '[DOMAIN_NAME]' , '[D…" at bounding box center [674, 337] width 908 height 506
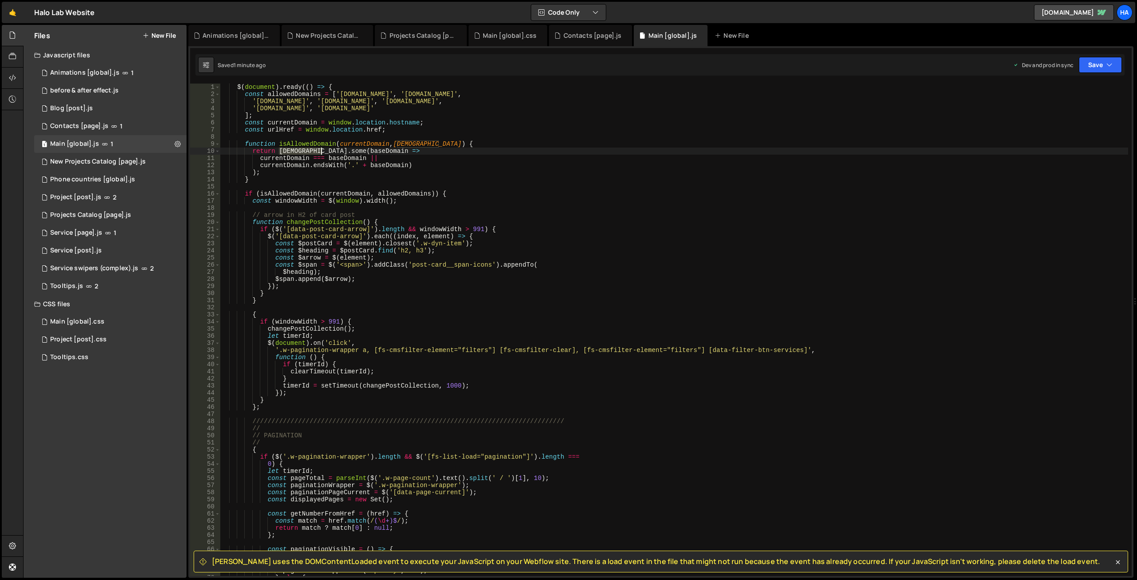
click at [308, 150] on div "$ ( document ) . ready (( ) => { const allowedDomains = [ '[DOMAIN_NAME]' , '[D…" at bounding box center [674, 337] width 908 height 506
click at [291, 121] on div "$ ( document ) . ready (( ) => { const allowedDomains = [ '[DOMAIN_NAME]' , '[D…" at bounding box center [674, 337] width 908 height 506
click at [282, 132] on div "$ ( document ) . ready (( ) => { const allowedDomains = [ '[DOMAIN_NAME]' , '[D…" at bounding box center [674, 337] width 908 height 506
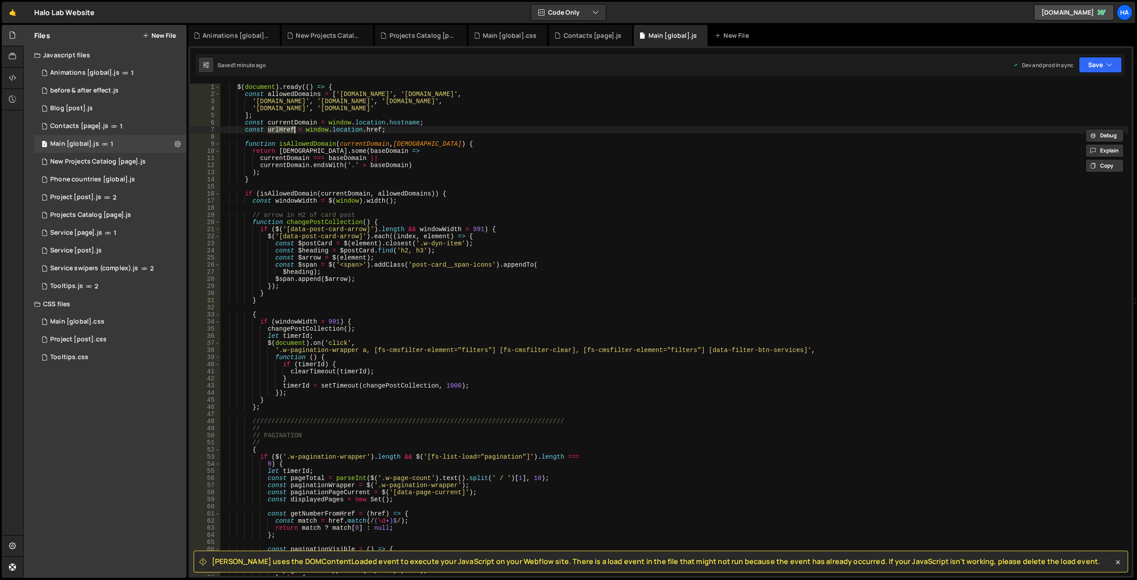
click at [295, 95] on div "$ ( document ) . ready (( ) => { const allowedDomains = [ '[DOMAIN_NAME]' , '[D…" at bounding box center [674, 337] width 908 height 506
click at [286, 130] on div "$ ( document ) . ready (( ) => { const allowedDomains = [ '[DOMAIN_NAME]' , '[D…" at bounding box center [674, 337] width 908 height 506
click at [339, 199] on div "$ ( document ) . ready (( ) => { const allowedDomains = [ '[DOMAIN_NAME]' , '[D…" at bounding box center [674, 337] width 908 height 506
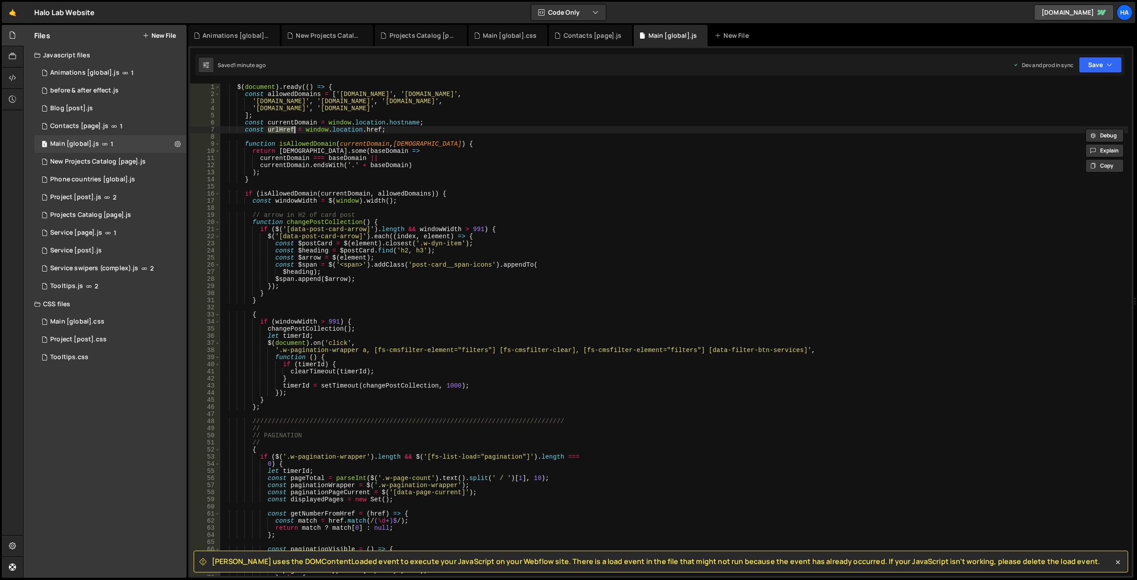
type textarea "const windowWidth = $(window).width();"
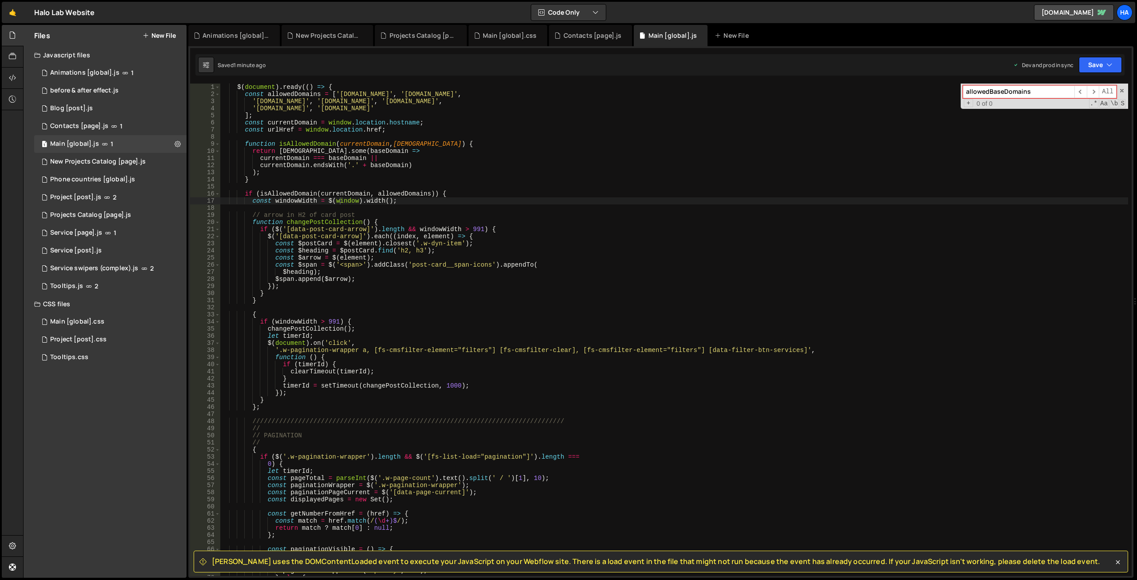
paste input "urlHref"
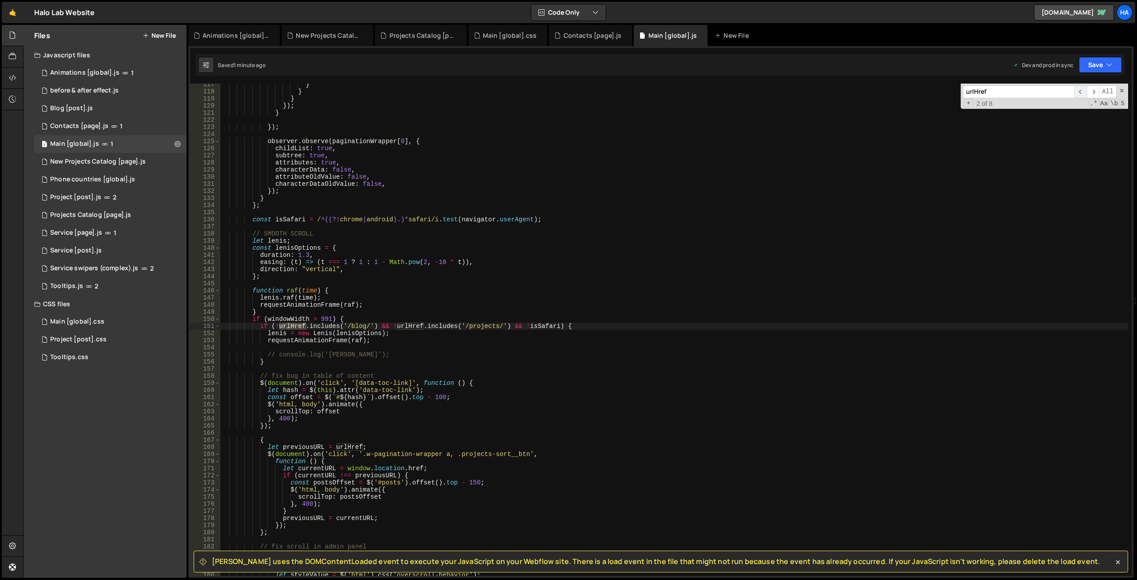
type input "urlHref"
click at [1083, 89] on span "​" at bounding box center [1081, 91] width 12 height 13
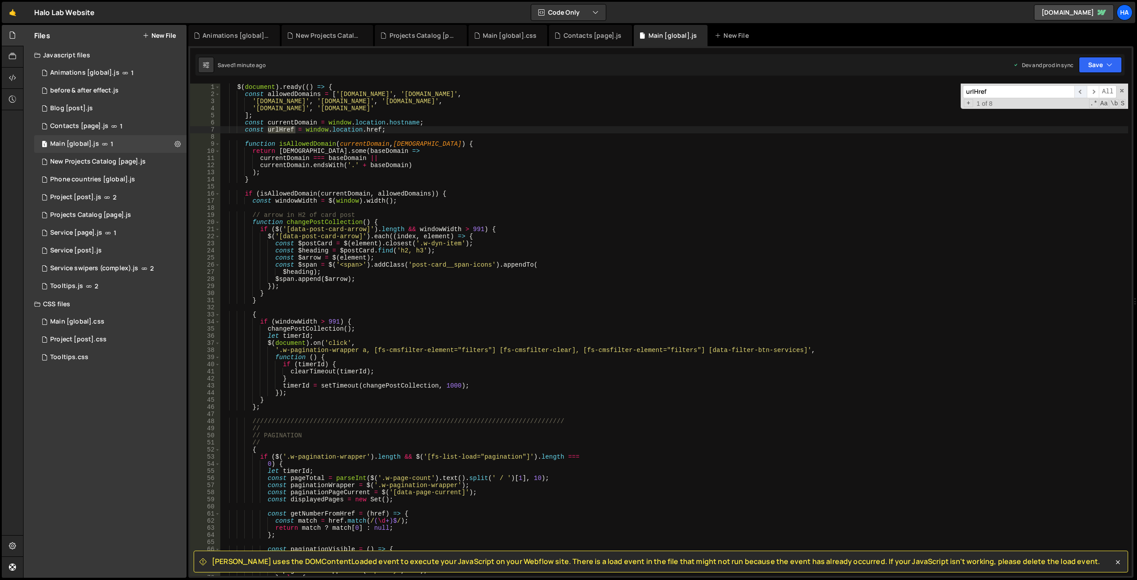
scroll to position [0, 0]
click at [298, 125] on div "$ ( document ) . ready (( ) => { const allowedDomains = [ '[DOMAIN_NAME]' , '[D…" at bounding box center [674, 337] width 908 height 506
click at [297, 94] on div "$ ( document ) . ready (( ) => { const allowedDomains = [ '[DOMAIN_NAME]' , '[D…" at bounding box center [674, 337] width 908 height 506
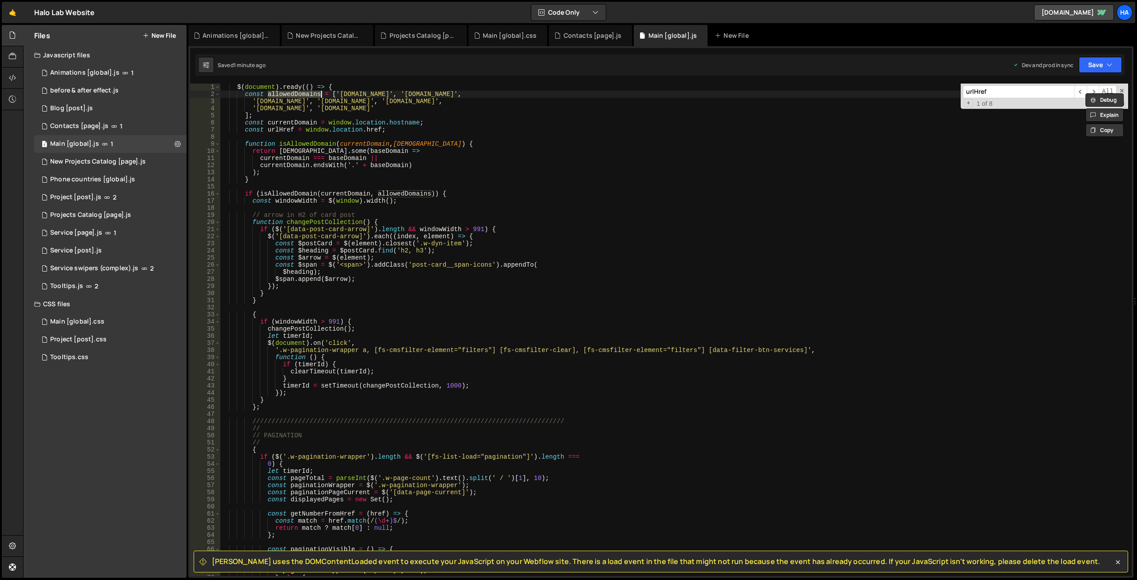
click at [304, 96] on div "$ ( document ) . ready (( ) => { const allowedDomains = [ '[DOMAIN_NAME]' , '[D…" at bounding box center [674, 330] width 908 height 492
click at [304, 96] on div "$ ( document ) . ready (( ) => { const allowedDomains = [ '[DOMAIN_NAME]' , '[D…" at bounding box center [674, 337] width 908 height 506
click at [290, 157] on div "$ ( document ) . ready (( ) => { const allowedDomains = [ '[DOMAIN_NAME]' , '[D…" at bounding box center [674, 337] width 908 height 506
click at [646, 27] on button "Close" at bounding box center [643, 27] width 14 height 14
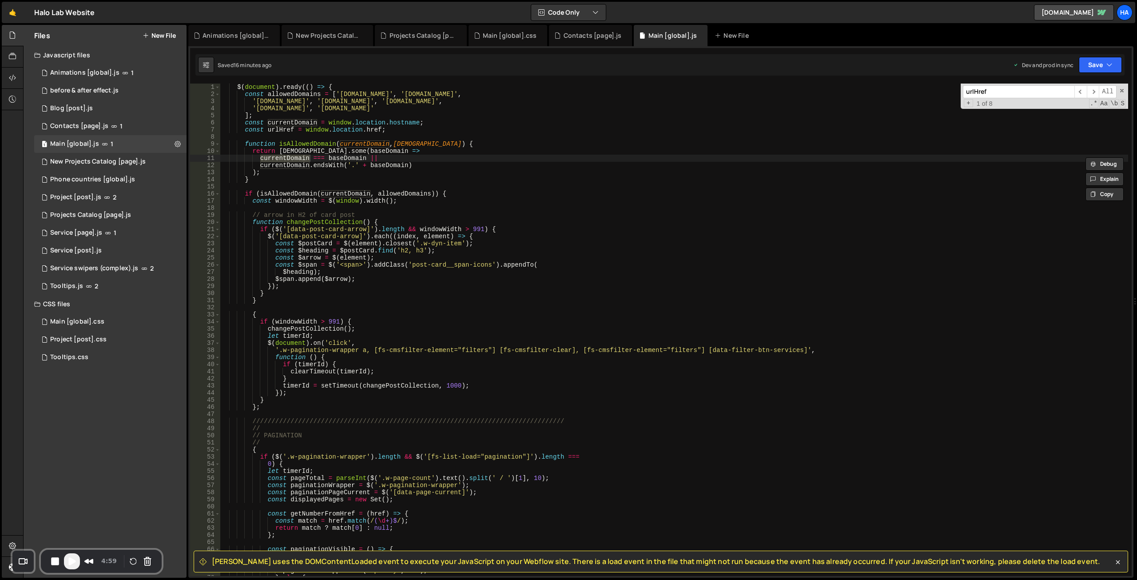
type textarea "const urlHref = window.location.href;"
click at [565, 130] on div "$ ( document ) . ready (( ) => { const allowedDomains = [ '[DOMAIN_NAME]' , '[D…" at bounding box center [674, 337] width 908 height 506
click at [73, 563] on button "Pause Recording" at bounding box center [73, 561] width 14 height 14
click at [73, 563] on span "Play Recording" at bounding box center [73, 561] width 11 height 11
click at [136, 231] on div "1 Service [page].js 1" at bounding box center [110, 233] width 152 height 18
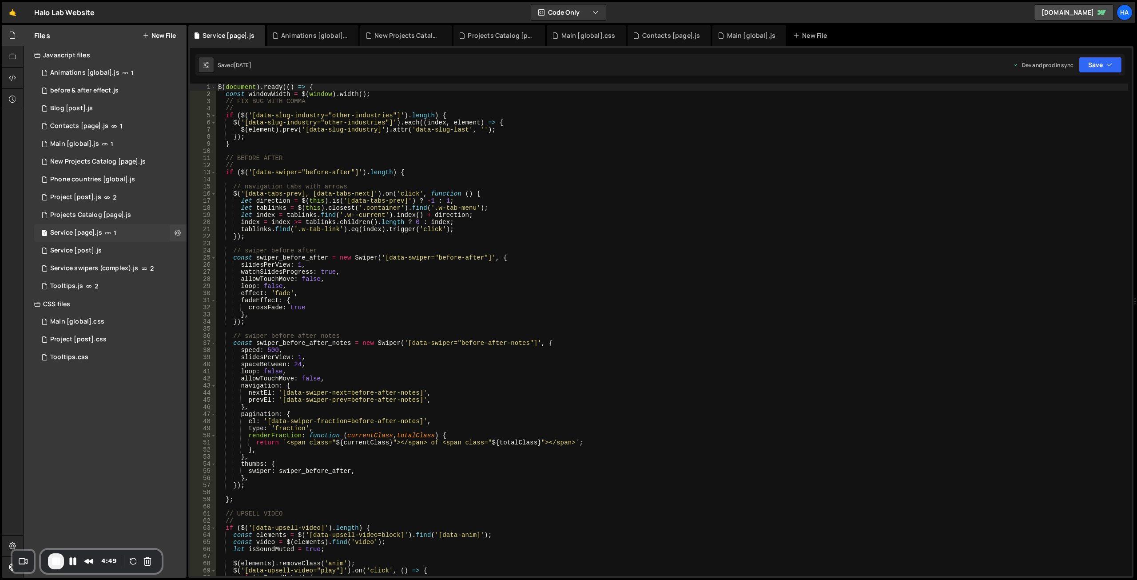
click at [64, 232] on div "Service [page].js" at bounding box center [76, 233] width 52 height 8
click at [384, 246] on div "$ ( document ) . ready (( ) => { const windowWidth = $ ( window ) . width ( ) ;…" at bounding box center [672, 337] width 912 height 506
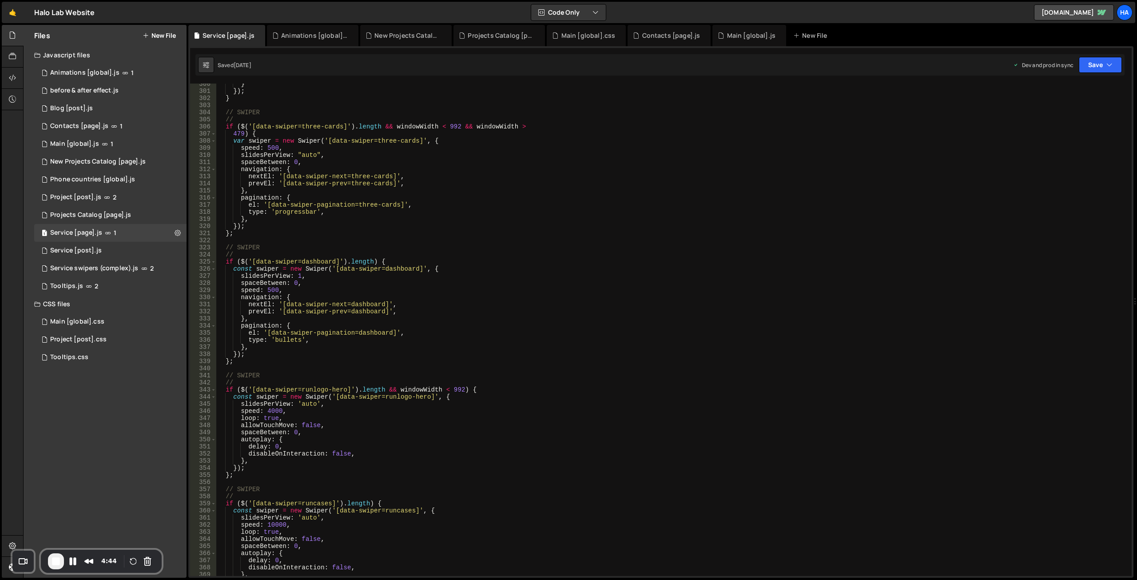
scroll to position [2429, 0]
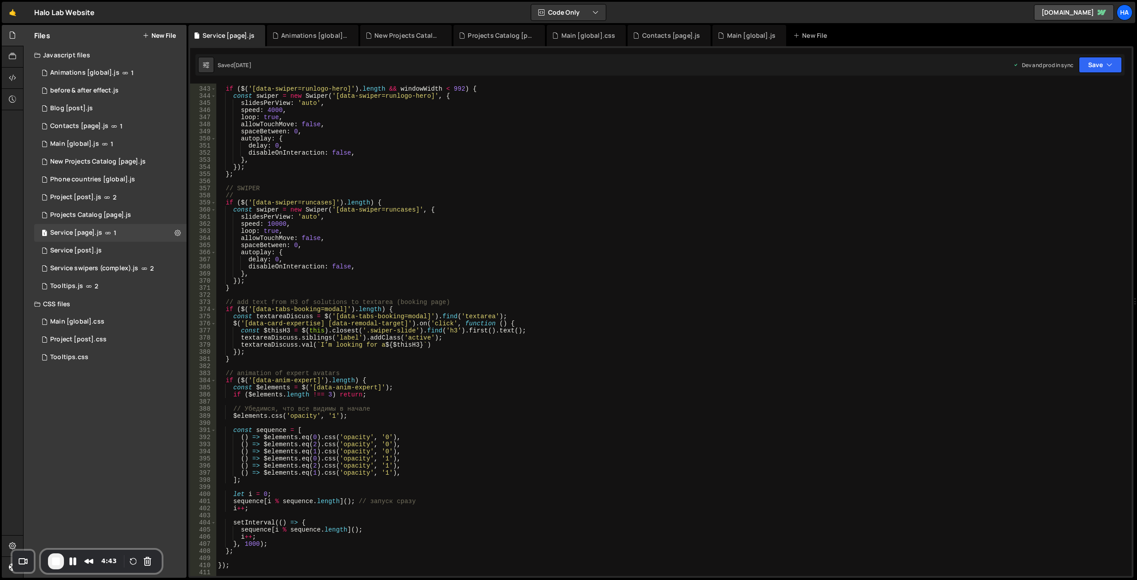
click at [305, 287] on div "// if ( $ ( '[data-swiper=runlogo-hero]' ) . length && windowWidth < 992 ) { co…" at bounding box center [672, 331] width 912 height 506
click at [252, 271] on div "// if ( $ ( '[data-swiper=runlogo-hero]' ) . length && windowWidth < 992 ) { co…" at bounding box center [672, 331] width 912 height 506
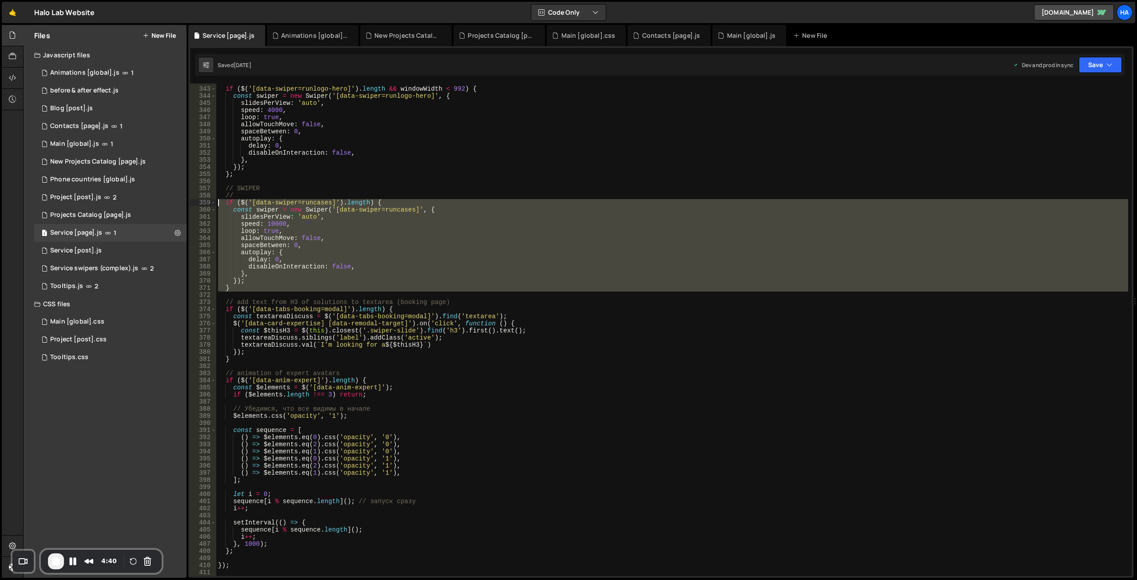
drag, startPoint x: 241, startPoint y: 292, endPoint x: 194, endPoint y: 200, distance: 103.3
click at [194, 200] on div "}, 342 343 344 345 346 347 348 349 350 351 352 353 354 355 356 357 358 359 360 …" at bounding box center [661, 330] width 942 height 492
click at [303, 205] on div "// if ( $ ( '[data-swiper=runlogo-hero]' ) . length && windowWidth < 992 ) { co…" at bounding box center [672, 330] width 912 height 492
type textarea "if ($('[data-swiper=runcases]').length) {"
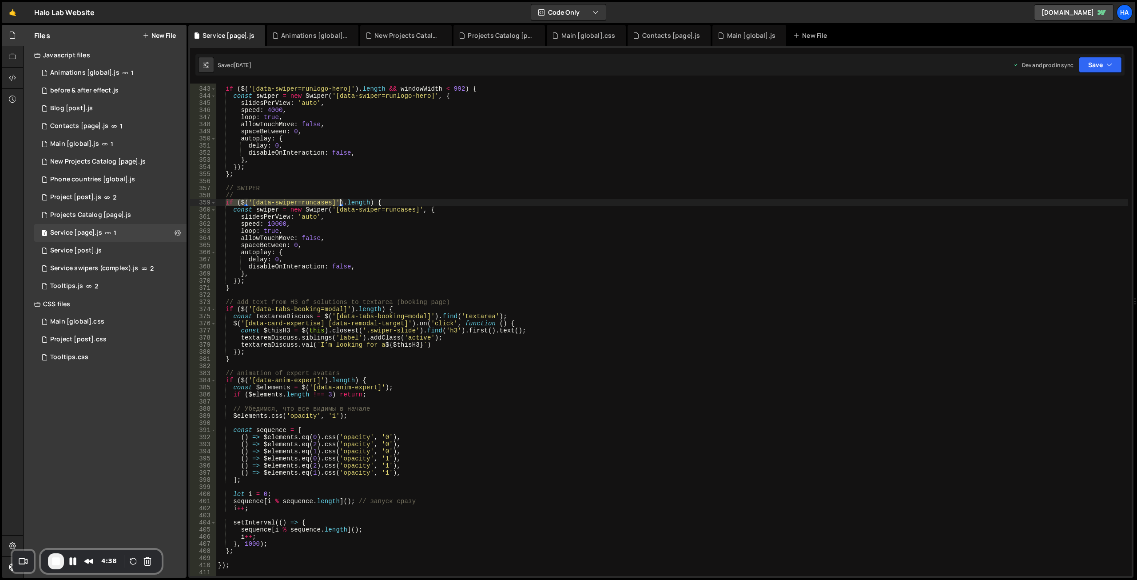
drag, startPoint x: 227, startPoint y: 202, endPoint x: 341, endPoint y: 202, distance: 113.7
click at [341, 202] on div "// if ( $ ( '[data-swiper=runlogo-hero]' ) . length && windowWidth < 992 ) { co…" at bounding box center [672, 331] width 912 height 506
drag, startPoint x: 371, startPoint y: 200, endPoint x: 219, endPoint y: 201, distance: 152.8
click at [219, 201] on div "// if ( $ ( '[data-swiper=runlogo-hero]' ) . length && windowWidth < 992 ) { co…" at bounding box center [672, 331] width 912 height 506
click at [300, 182] on div "// if ( $ ( '[data-swiper=runlogo-hero]' ) . length && windowWidth < 992 ) { co…" at bounding box center [672, 331] width 912 height 506
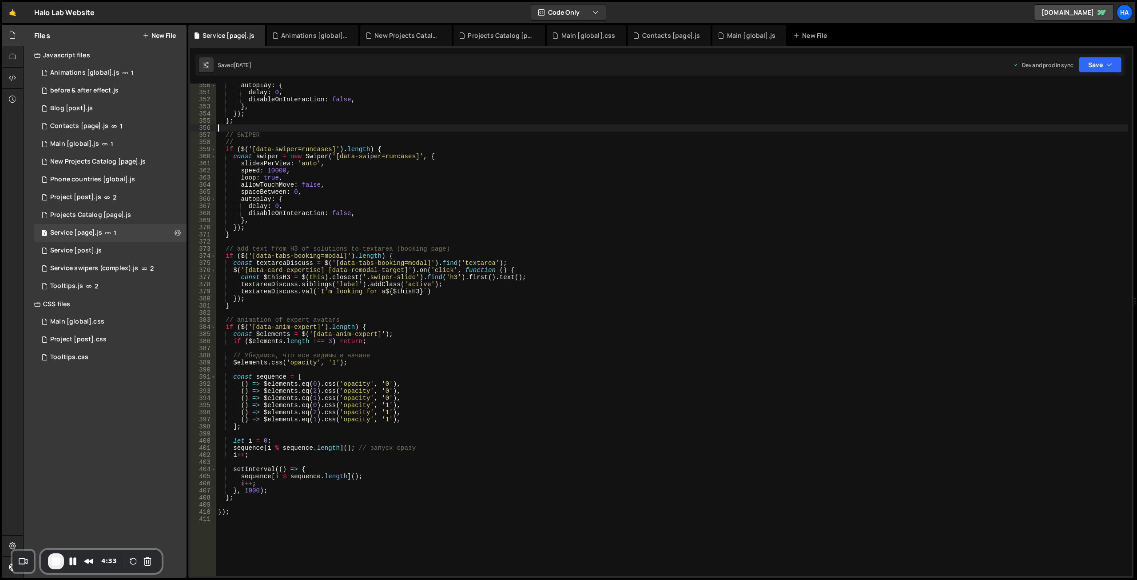
scroll to position [2483, 0]
